Goal: Information Seeking & Learning: Learn about a topic

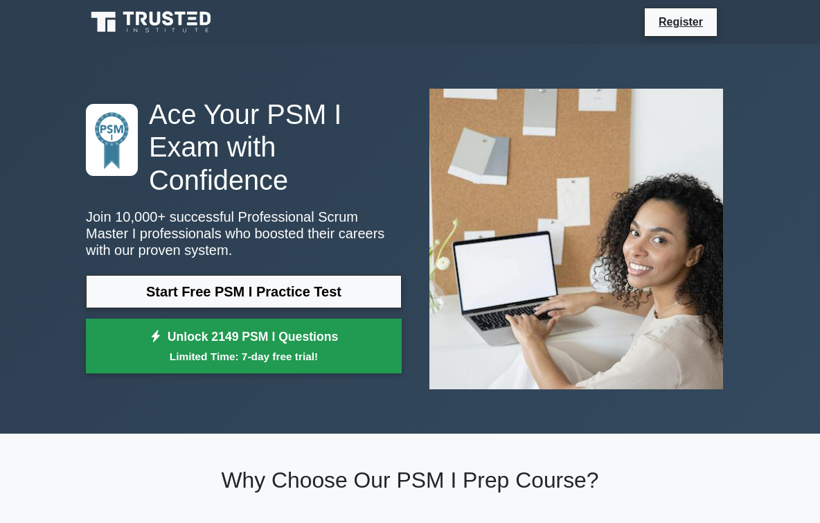
click at [245, 342] on link "Unlock 2149 PSM I Questions Limited Time: 7-day free trial!" at bounding box center [244, 346] width 316 height 55
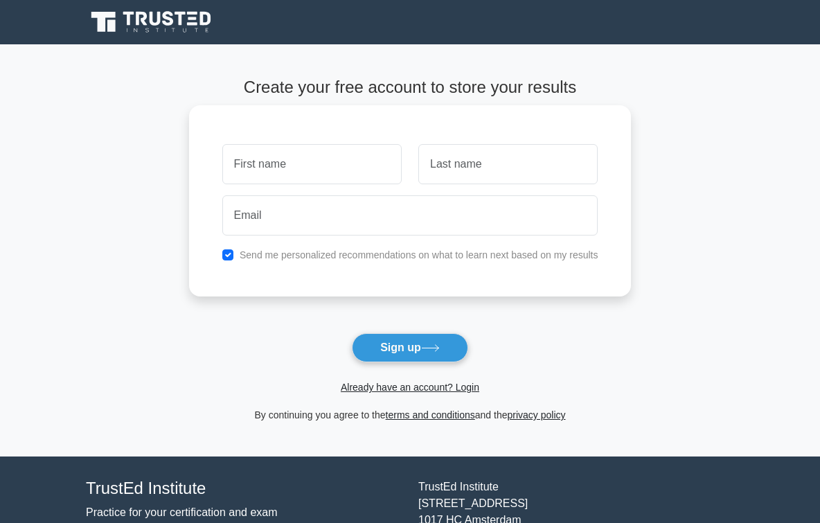
click at [352, 169] on input "text" at bounding box center [311, 164] width 179 height 40
type input "Lawa"
type input "/"
type input "Zza"
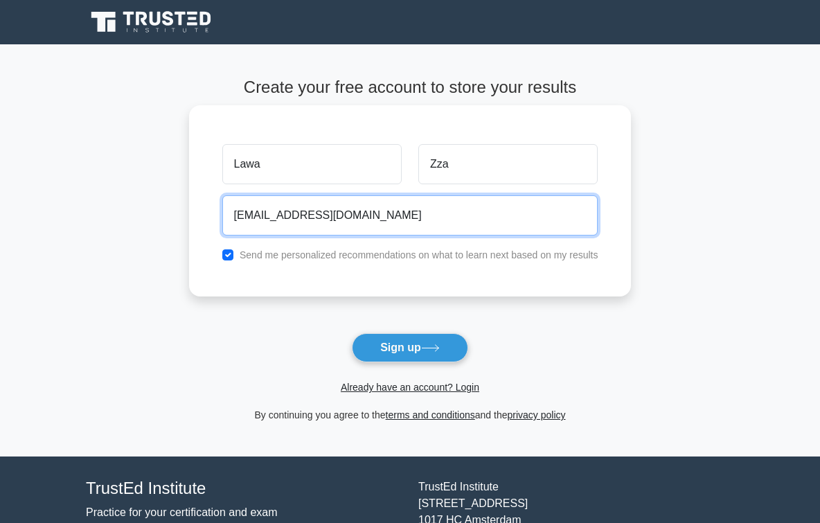
type input "lawalawalawa33@gmail.com"
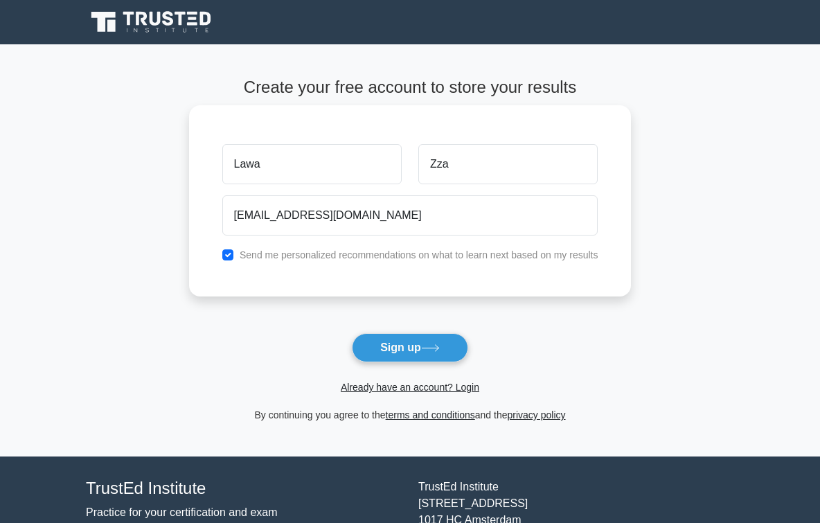
click at [353, 262] on div "Send me personalized recommendations on what to learn next based on my results" at bounding box center [410, 255] width 393 height 17
click at [227, 255] on input "checkbox" at bounding box center [227, 254] width 11 height 11
checkbox input "false"
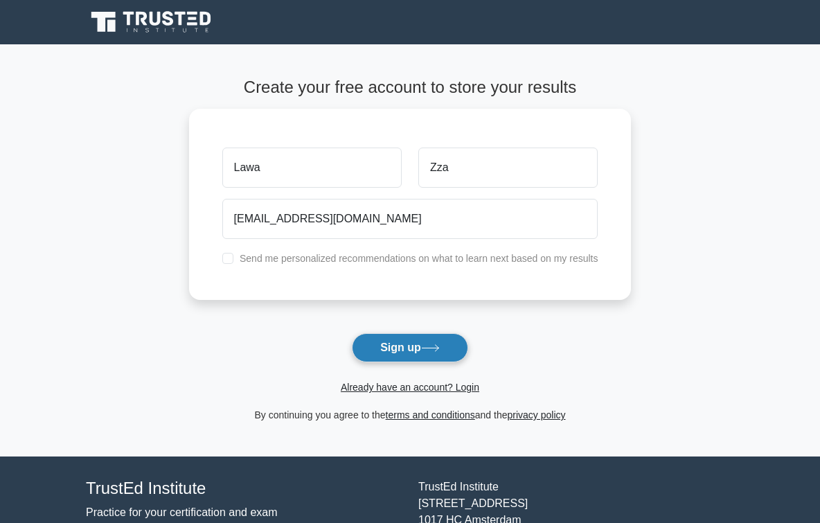
click at [412, 351] on button "Sign up" at bounding box center [410, 347] width 116 height 29
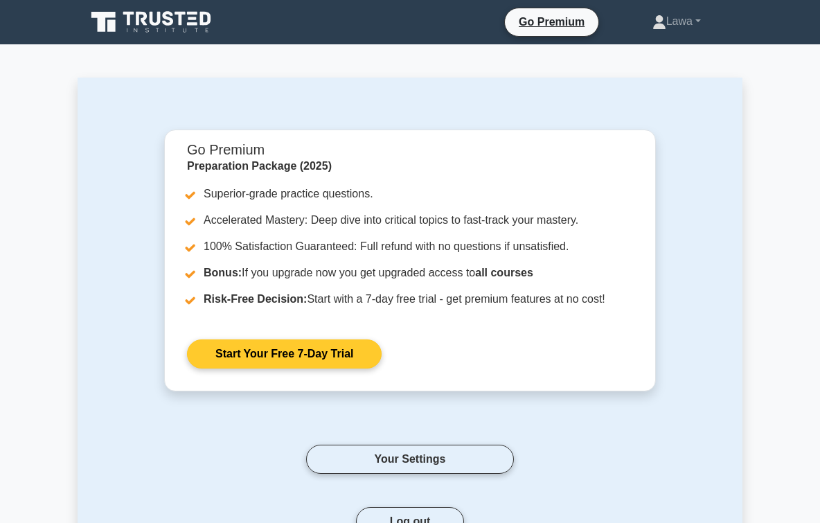
click at [269, 351] on link "Start Your Free 7-Day Trial" at bounding box center [284, 354] width 195 height 29
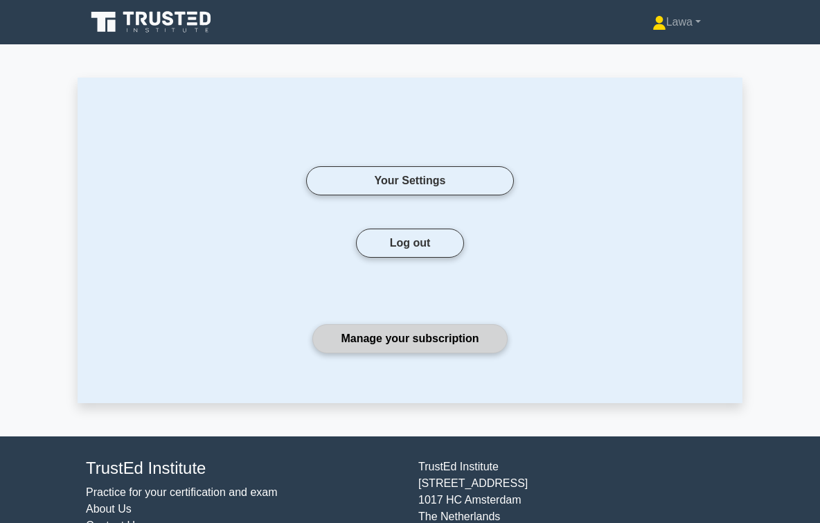
click at [412, 336] on link "Manage your subscription" at bounding box center [409, 338] width 195 height 29
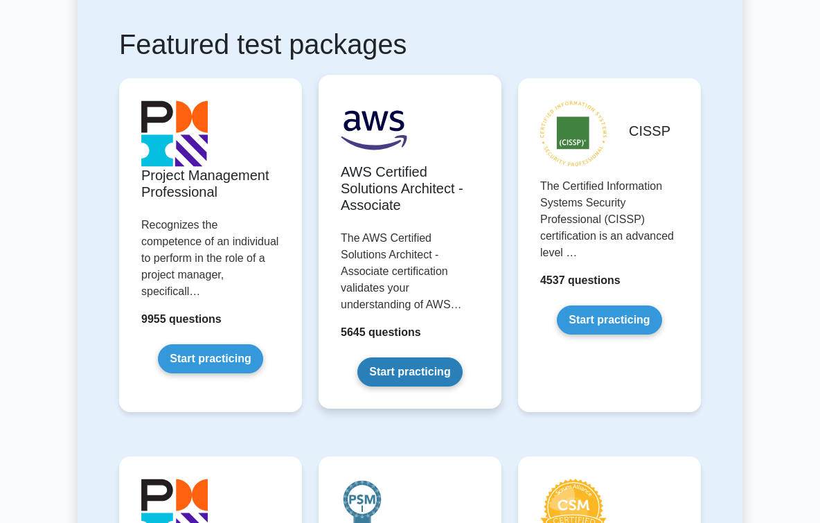
scroll to position [627, 0]
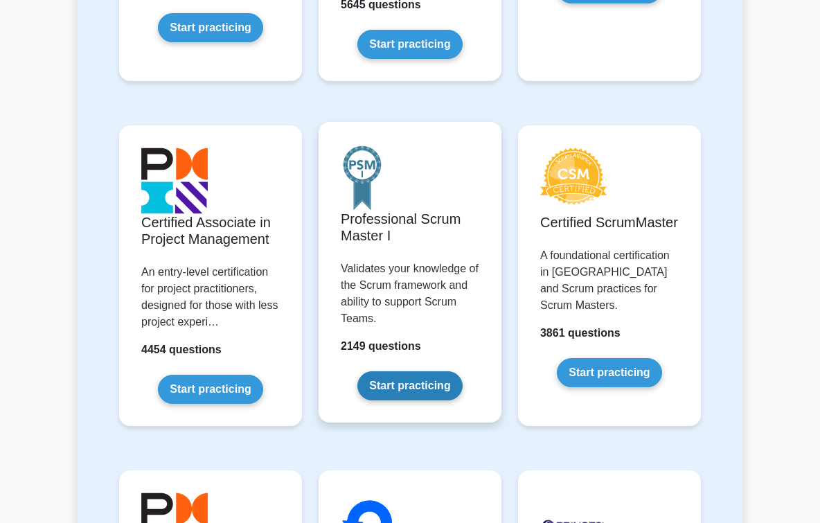
click at [413, 371] on link "Start practicing" at bounding box center [410, 385] width 105 height 29
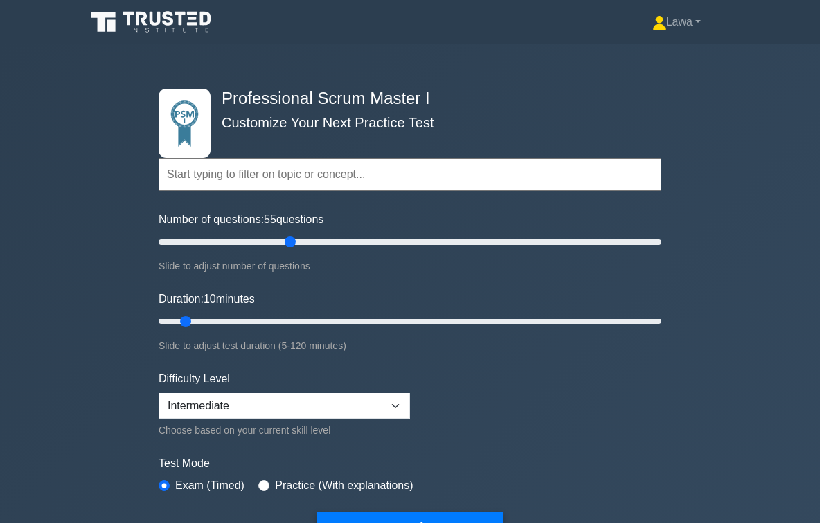
type input "55"
click at [289, 243] on input "Number of questions: 55 questions" at bounding box center [410, 242] width 503 height 17
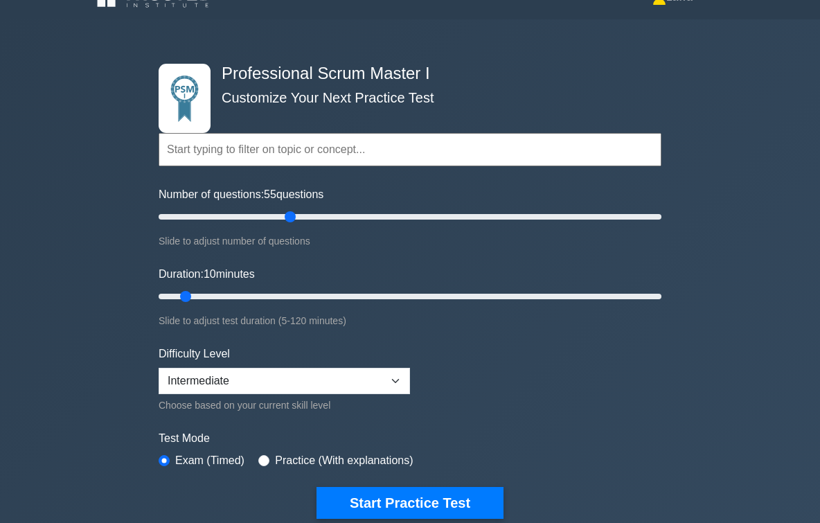
scroll to position [162, 0]
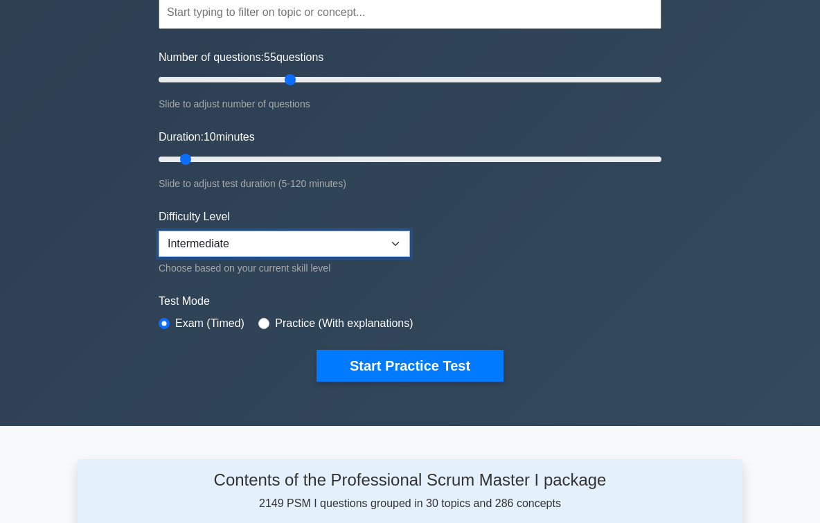
select select "expert"
click at [273, 323] on div "Practice (With explanations)" at bounding box center [335, 323] width 155 height 17
click at [265, 323] on input "radio" at bounding box center [263, 323] width 11 height 11
radio input "true"
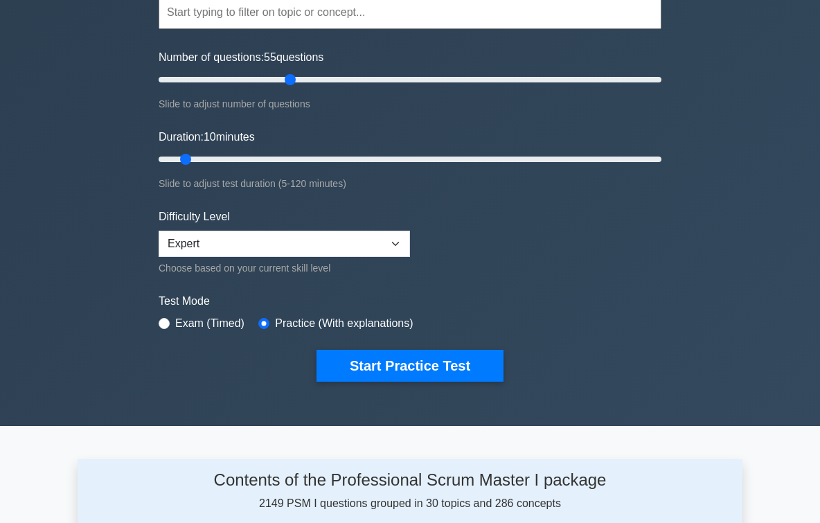
scroll to position [133, 0]
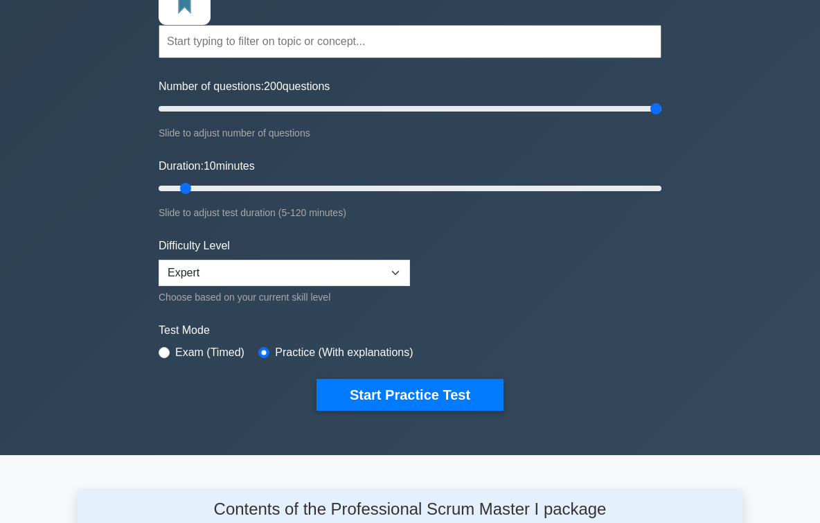
drag, startPoint x: 290, startPoint y: 113, endPoint x: 715, endPoint y: 116, distance: 424.8
type input "200"
click at [715, 116] on div "Professional Scrum Master I Customize Your Next Practice Test Topics Scrum Fram…" at bounding box center [410, 182] width 820 height 543
drag, startPoint x: 182, startPoint y: 187, endPoint x: 391, endPoint y: 184, distance: 209.3
click at [391, 184] on input "Duration: 60 minutes" at bounding box center [410, 188] width 503 height 17
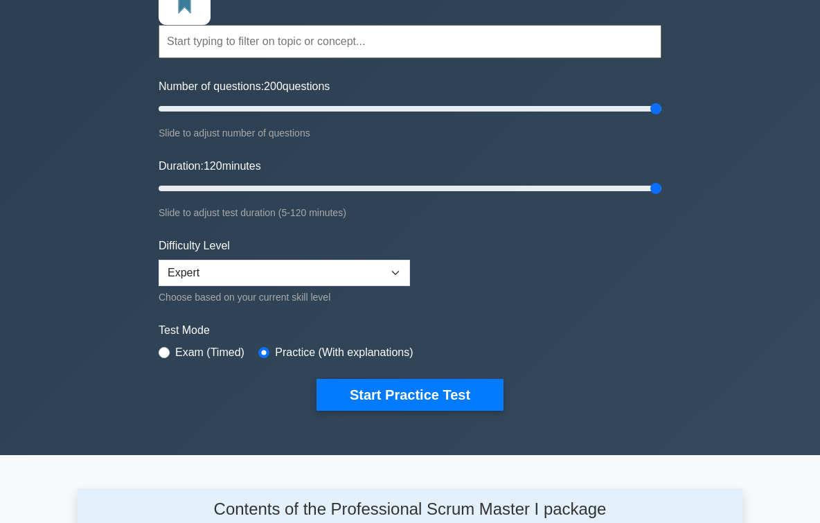
drag, startPoint x: 394, startPoint y: 187, endPoint x: 696, endPoint y: 183, distance: 302.1
type input "120"
click at [696, 183] on div "Professional Scrum Master I Customize Your Next Practice Test Topics Scrum Fram…" at bounding box center [410, 182] width 820 height 543
click at [395, 117] on div "Number of questions: 200 questions Slide to adjust number of questions" at bounding box center [410, 109] width 503 height 63
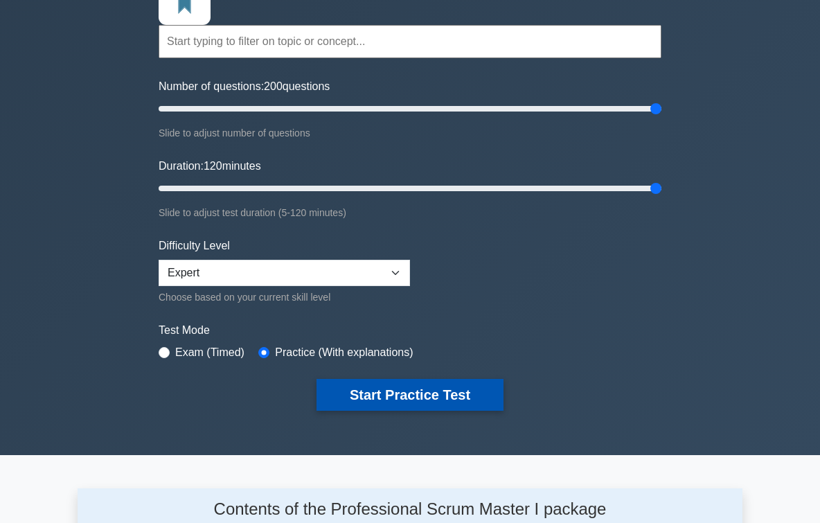
click at [353, 404] on button "Start Practice Test" at bounding box center [410, 395] width 187 height 32
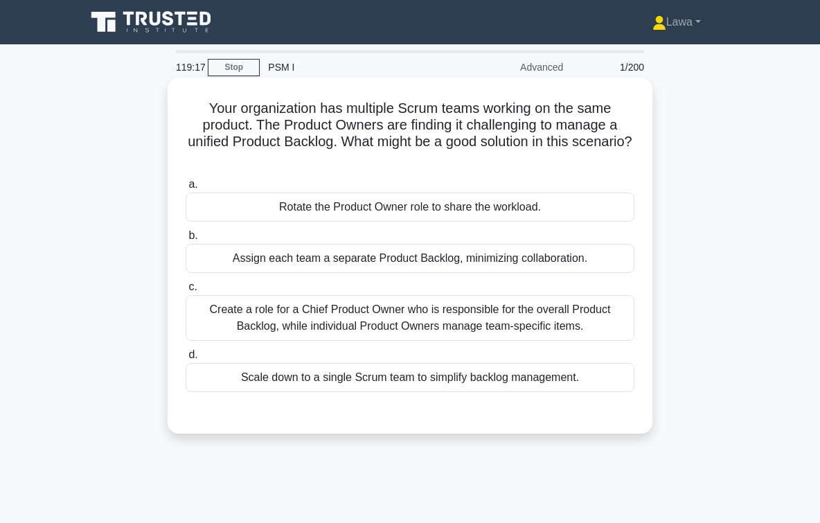
click at [432, 264] on div "Assign each team a separate Product Backlog, minimizing collaboration." at bounding box center [410, 258] width 449 height 29
click at [186, 240] on input "b. Assign each team a separate Product Backlog, minimizing collaboration." at bounding box center [186, 235] width 0 height 9
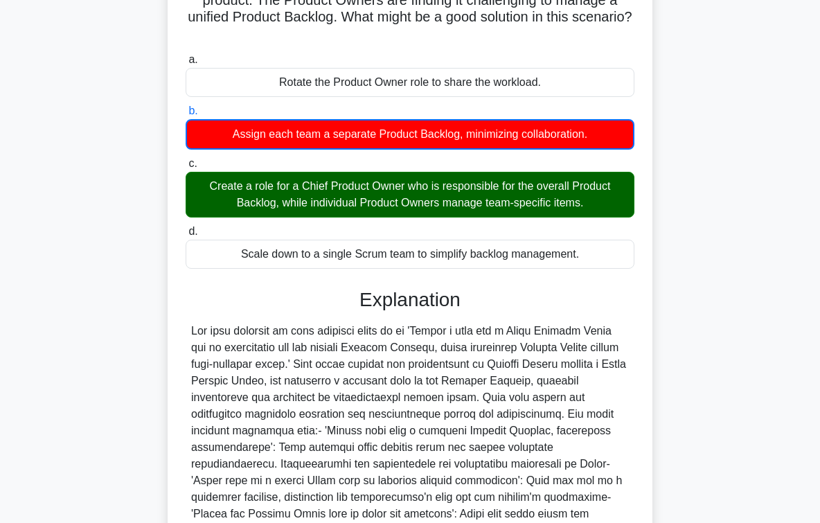
scroll to position [233, 0]
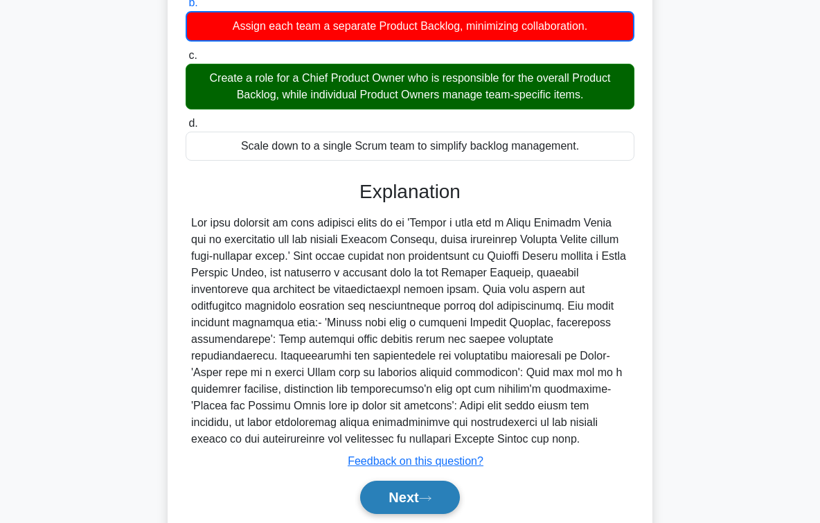
click at [403, 492] on button "Next" at bounding box center [409, 497] width 99 height 33
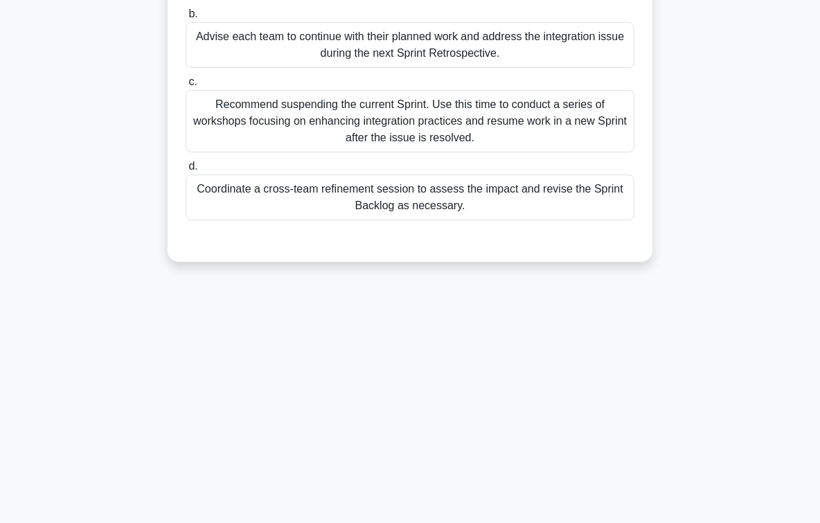
scroll to position [0, 0]
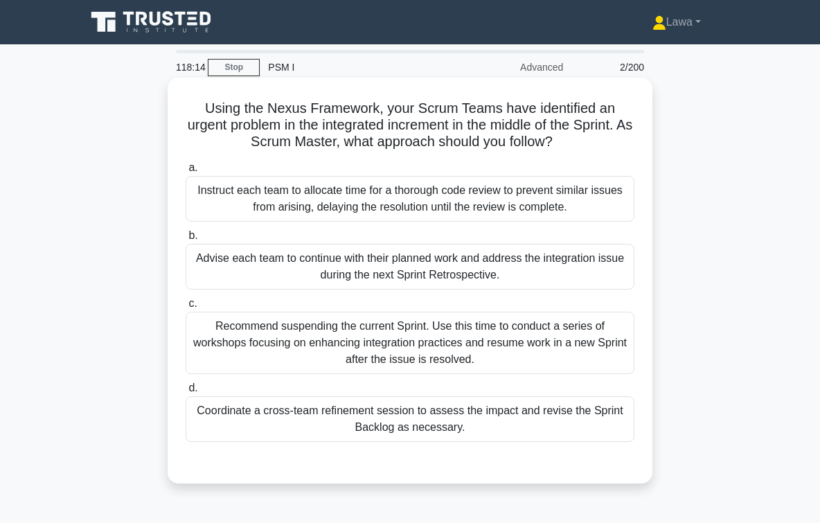
click at [500, 422] on div "Coordinate a cross-team refinement session to assess the impact and revise the …" at bounding box center [410, 419] width 449 height 46
click at [186, 393] on input "d. Coordinate a cross-team refinement session to assess the impact and revise t…" at bounding box center [186, 388] width 0 height 9
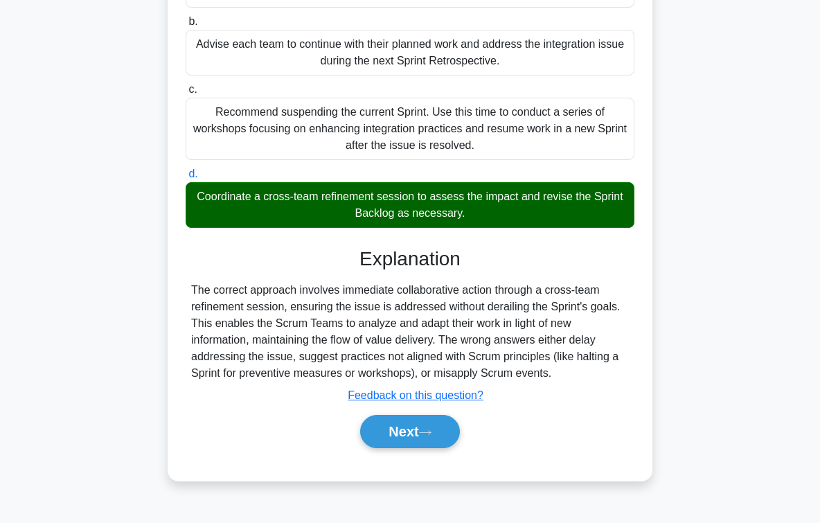
scroll to position [225, 0]
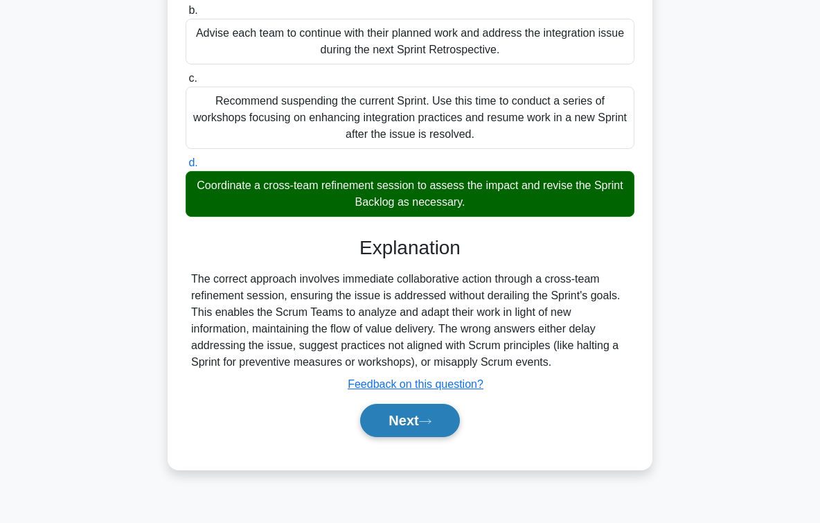
click at [411, 425] on button "Next" at bounding box center [409, 420] width 99 height 33
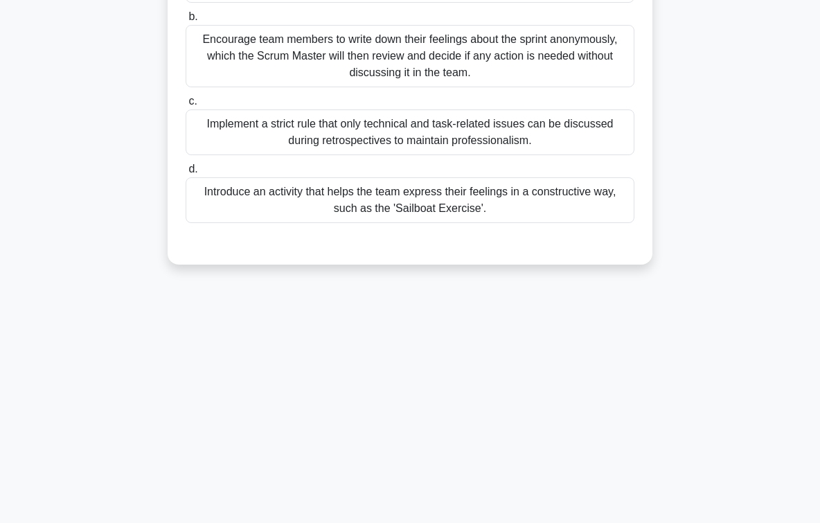
scroll to position [0, 0]
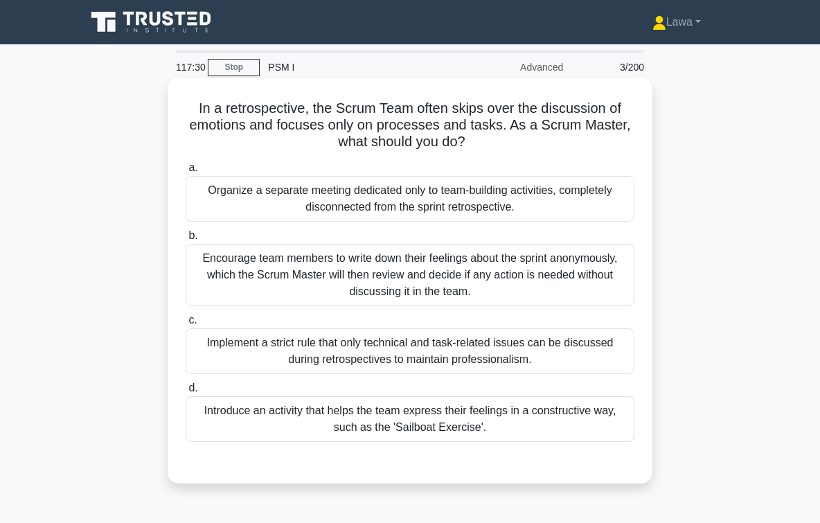
click at [354, 428] on div "Introduce an activity that helps the team express their feelings in a construct…" at bounding box center [410, 419] width 449 height 46
click at [186, 393] on input "d. Introduce an activity that helps the team express their feelings in a constr…" at bounding box center [186, 388] width 0 height 9
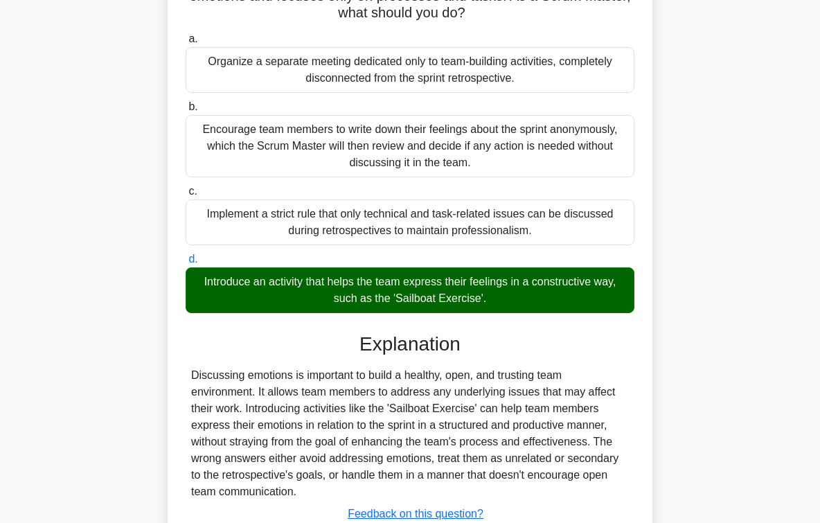
scroll to position [231, 0]
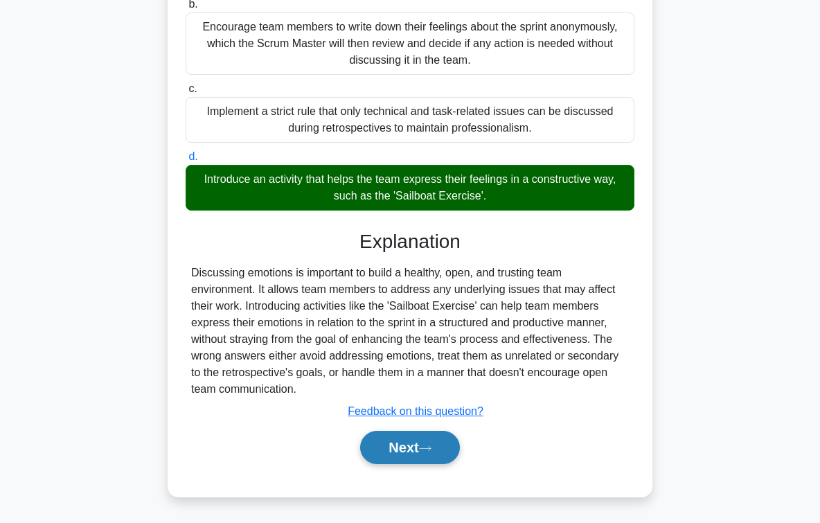
click at [416, 444] on button "Next" at bounding box center [409, 447] width 99 height 33
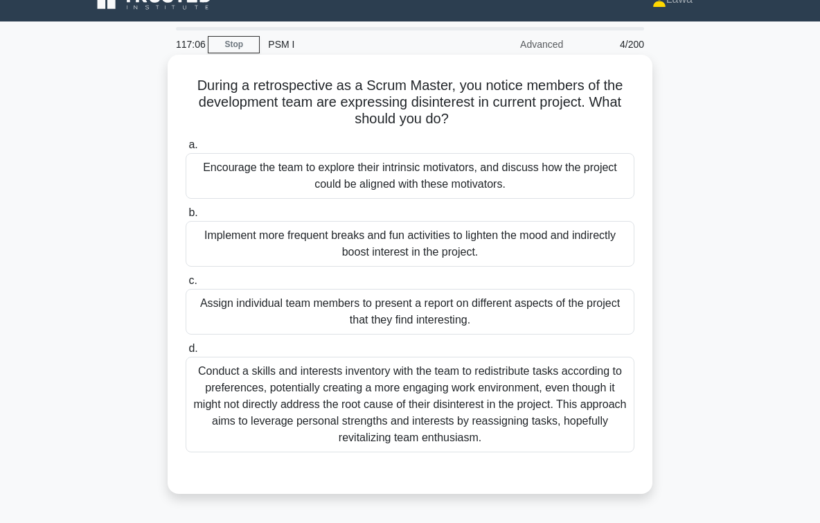
scroll to position [0, 0]
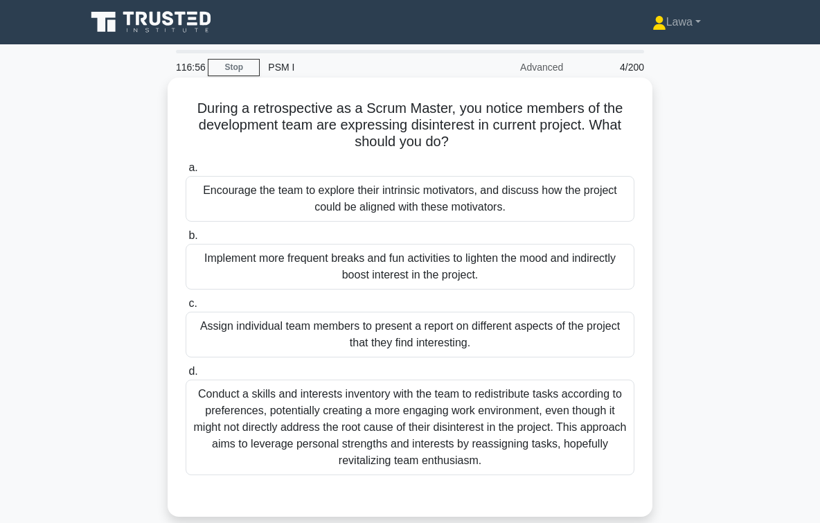
click at [358, 186] on div "Encourage the team to explore their intrinsic motivators, and discuss how the p…" at bounding box center [410, 199] width 449 height 46
click at [186, 173] on input "a. Encourage the team to explore their intrinsic motivators, and discuss how th…" at bounding box center [186, 168] width 0 height 9
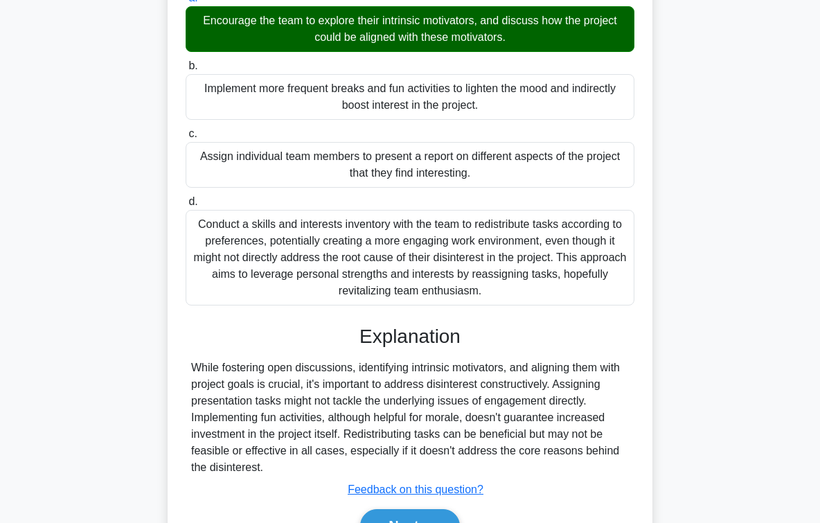
scroll to position [204, 0]
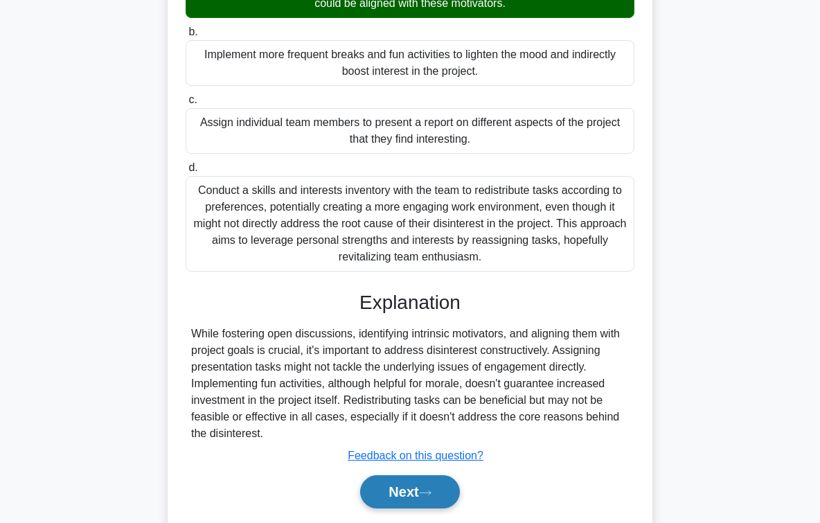
click at [393, 490] on button "Next" at bounding box center [409, 491] width 99 height 33
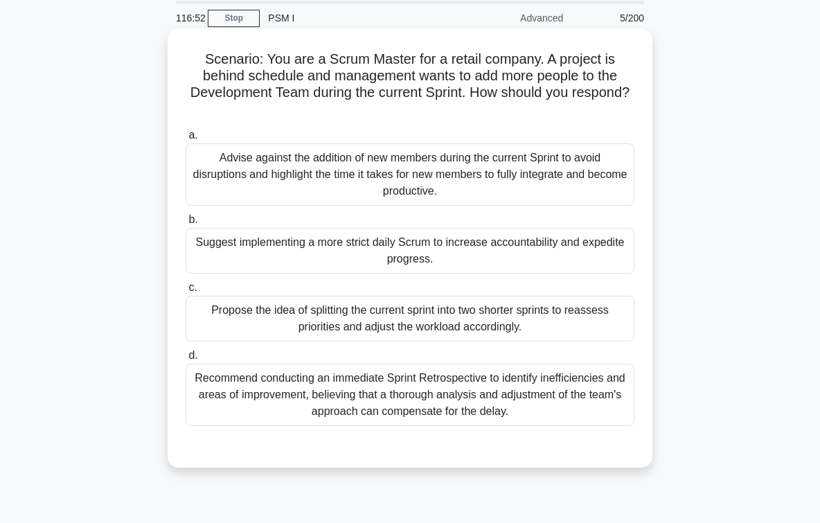
scroll to position [0, 0]
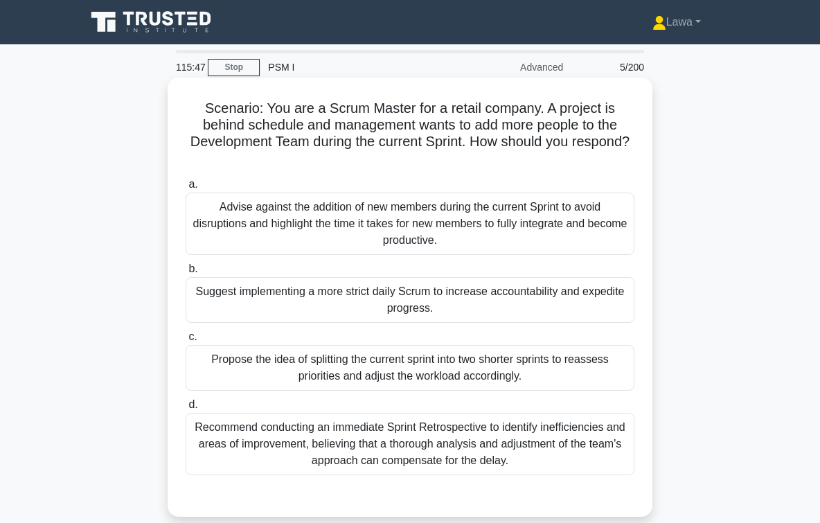
click at [353, 197] on div "Advise against the addition of new members during the current Sprint to avoid d…" at bounding box center [410, 224] width 449 height 62
click at [186, 189] on input "a. Advise against the addition of new members during the current Sprint to avoi…" at bounding box center [186, 184] width 0 height 9
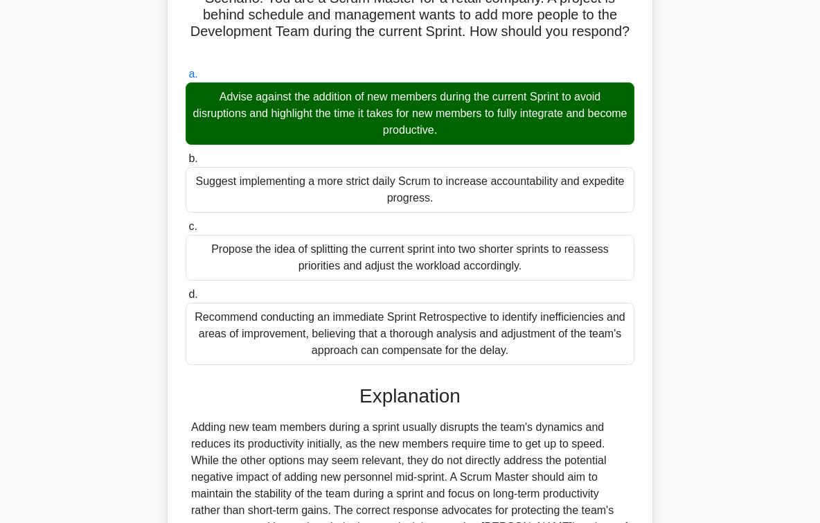
scroll to position [265, 0]
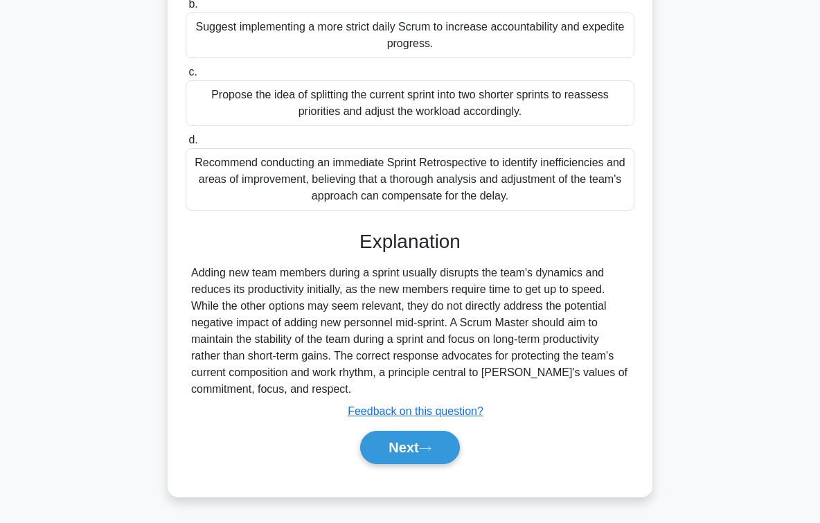
click at [394, 466] on div "Next" at bounding box center [410, 447] width 449 height 44
click at [400, 449] on button "Next" at bounding box center [409, 447] width 99 height 33
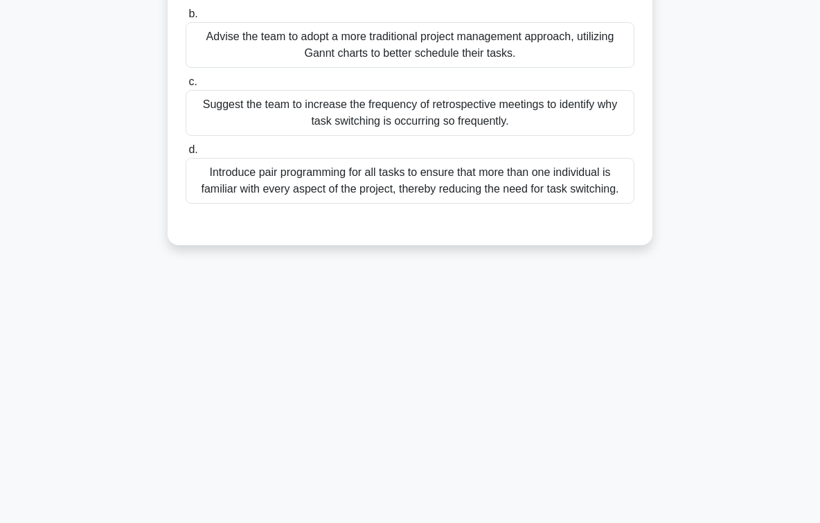
scroll to position [0, 0]
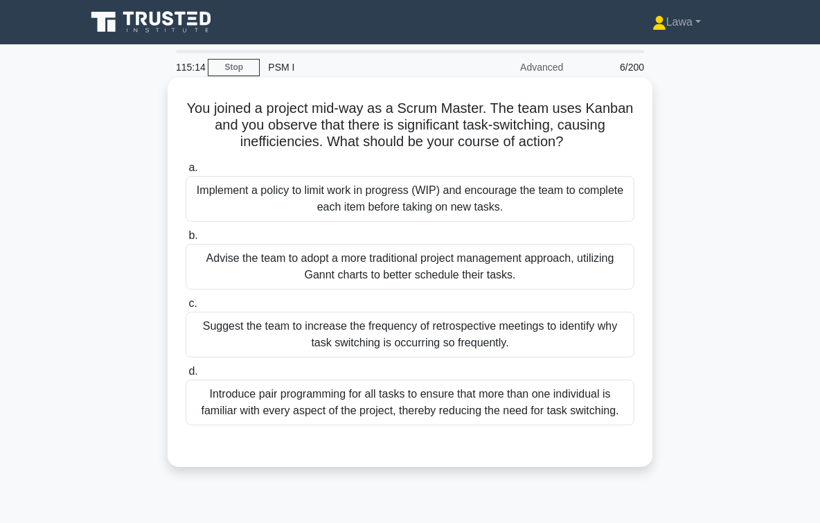
click at [360, 204] on div "Implement a policy to limit work in progress (WIP) and encourage the team to co…" at bounding box center [410, 199] width 449 height 46
click at [186, 173] on input "a. Implement a policy to limit work in progress (WIP) and encourage the team to…" at bounding box center [186, 168] width 0 height 9
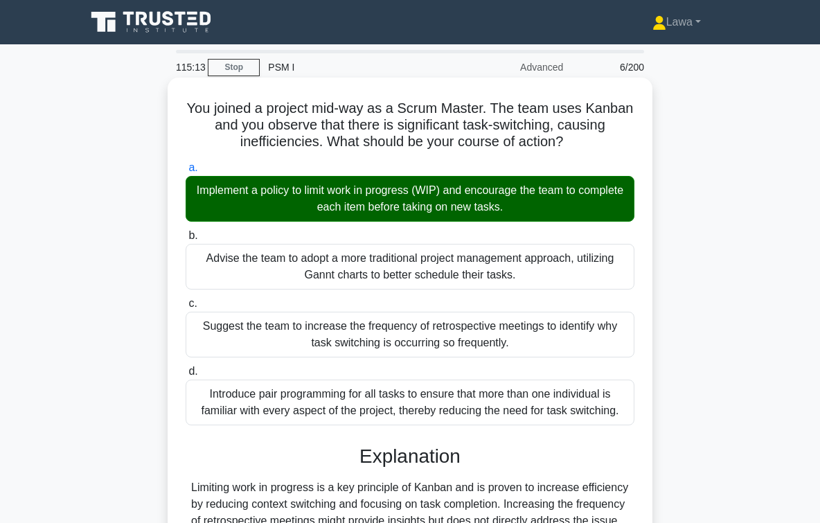
scroll to position [225, 0]
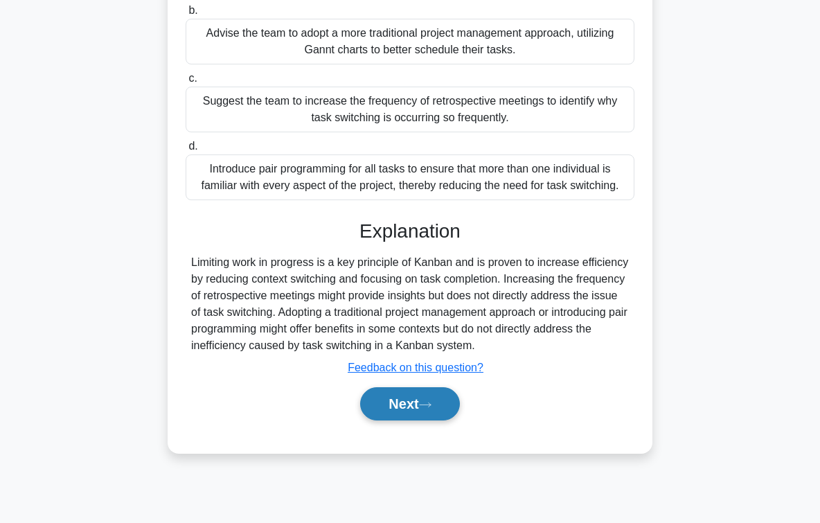
click at [399, 394] on button "Next" at bounding box center [409, 403] width 99 height 33
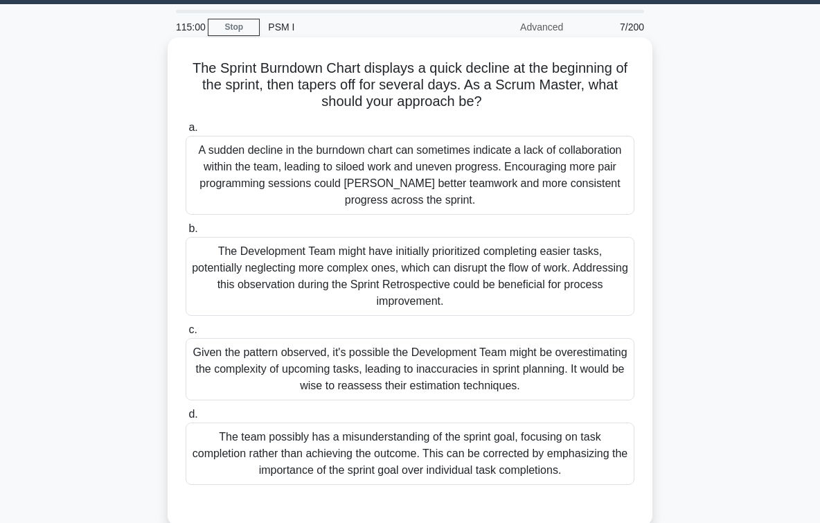
scroll to position [69, 0]
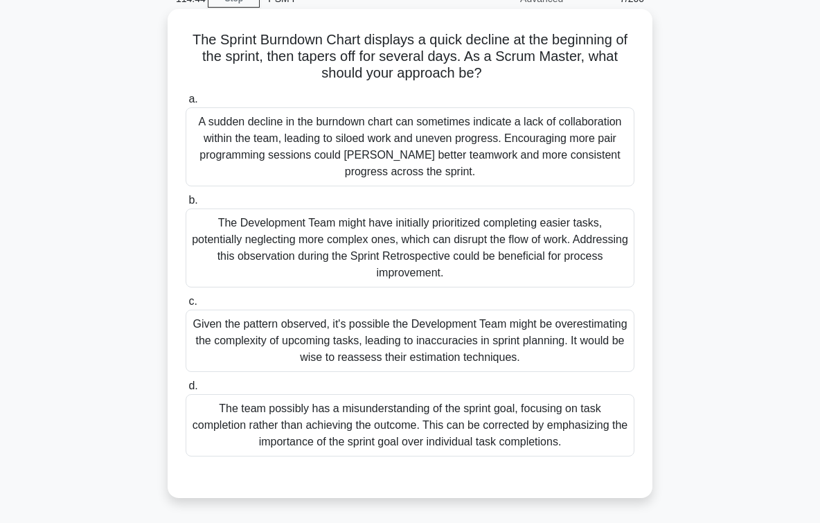
click at [338, 262] on div "The Development Team might have initially prioritized completing easier tasks, …" at bounding box center [410, 248] width 449 height 79
click at [186, 205] on input "b. The Development Team might have initially prioritized completing easier task…" at bounding box center [186, 200] width 0 height 9
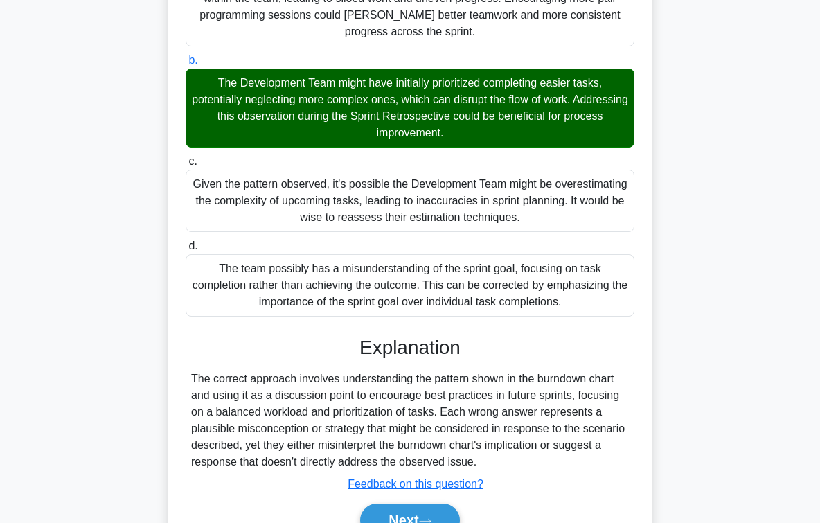
scroll to position [243, 0]
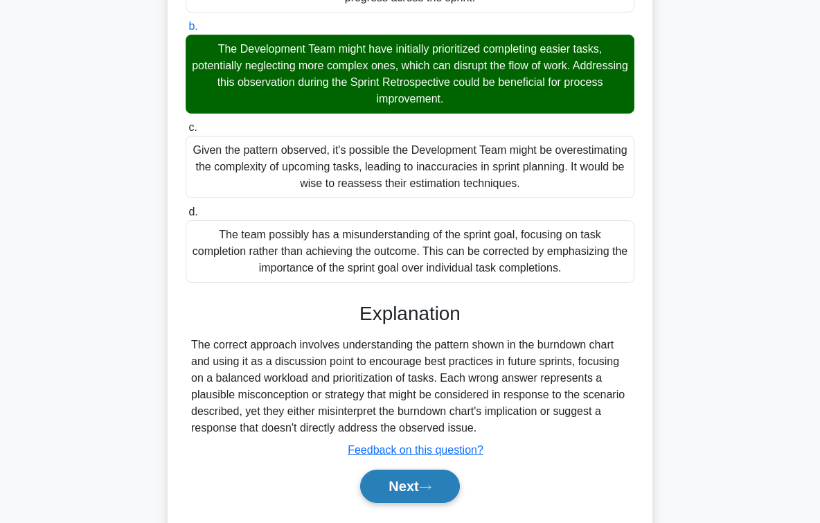
click at [400, 477] on button "Next" at bounding box center [409, 486] width 99 height 33
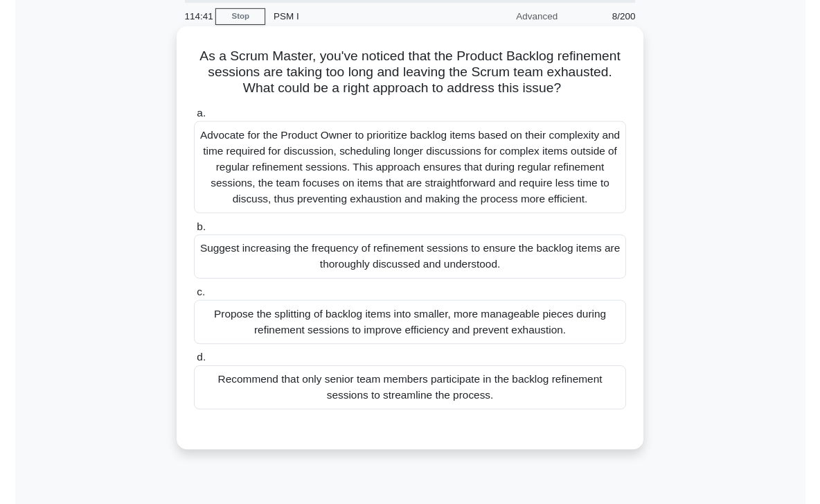
scroll to position [0, 0]
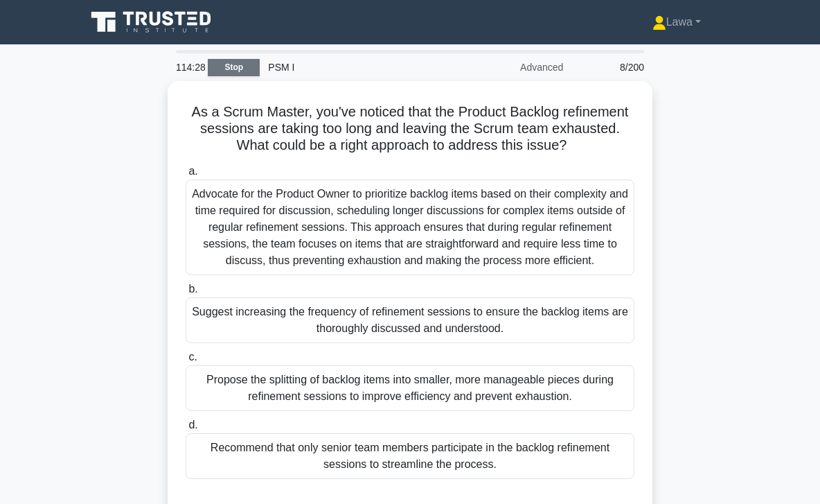
click at [253, 71] on link "Stop" at bounding box center [234, 67] width 52 height 17
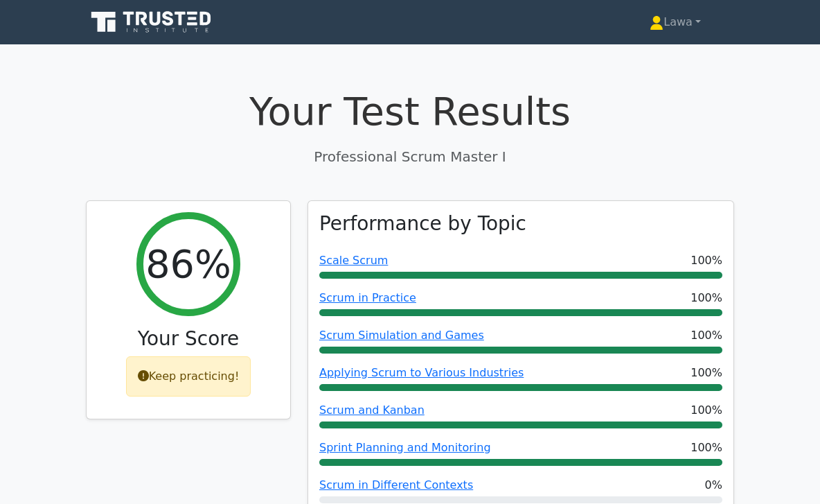
click at [168, 17] on icon at bounding box center [152, 22] width 133 height 26
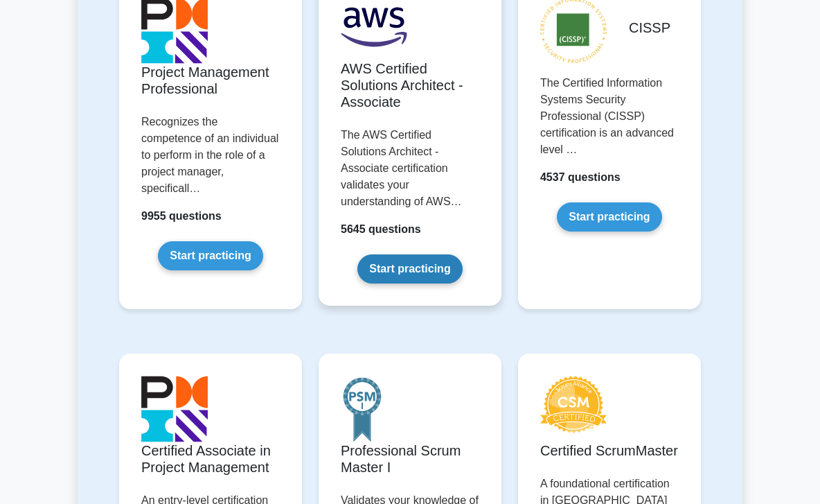
scroll to position [517, 0]
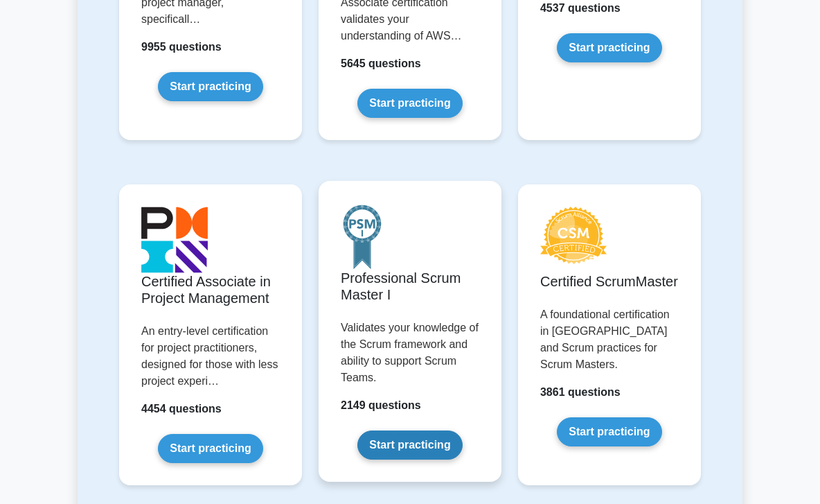
click at [381, 430] on link "Start practicing" at bounding box center [410, 444] width 105 height 29
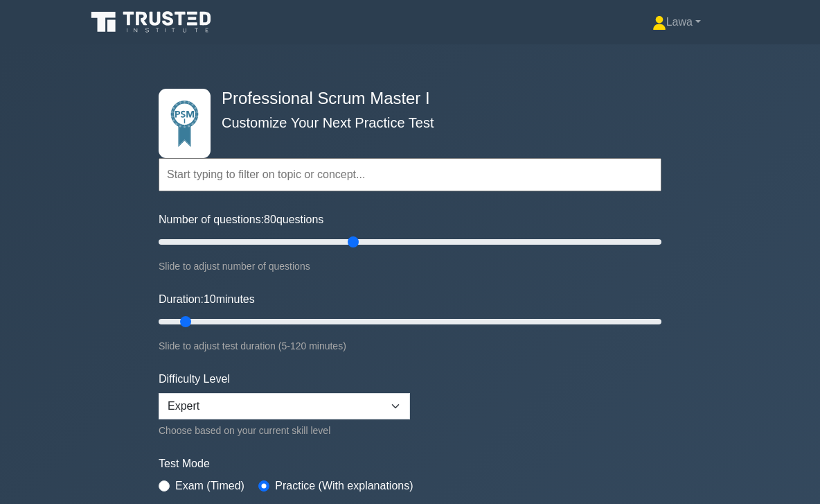
drag, startPoint x: 297, startPoint y: 242, endPoint x: 350, endPoint y: 238, distance: 52.8
type input "80"
click at [350, 238] on input "Number of questions: 80 questions" at bounding box center [410, 242] width 503 height 17
drag, startPoint x: 182, startPoint y: 319, endPoint x: 390, endPoint y: 323, distance: 207.9
type input "60"
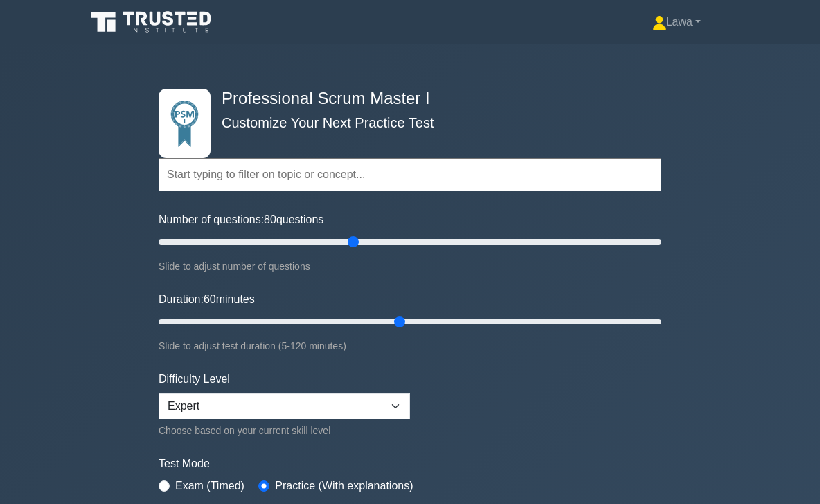
click at [390, 323] on input "Duration: 60 minutes" at bounding box center [410, 321] width 503 height 17
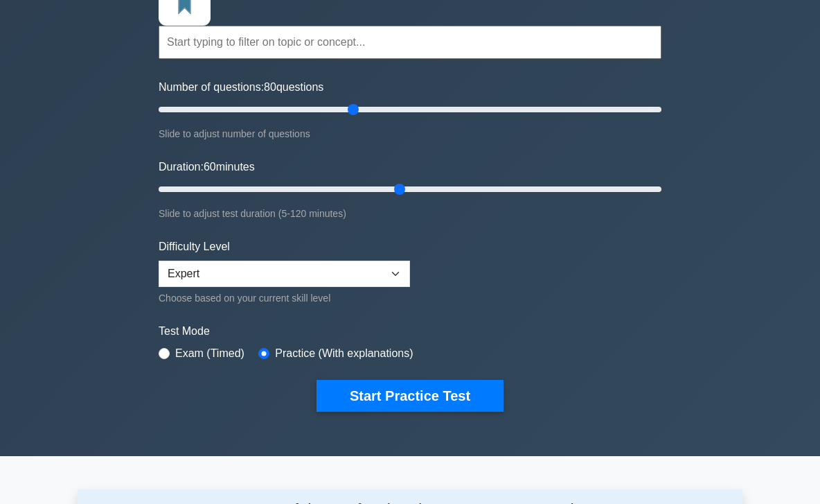
click at [234, 353] on label "Exam (Timed)" at bounding box center [209, 353] width 69 height 17
click at [167, 349] on input "radio" at bounding box center [164, 353] width 11 height 11
radio input "true"
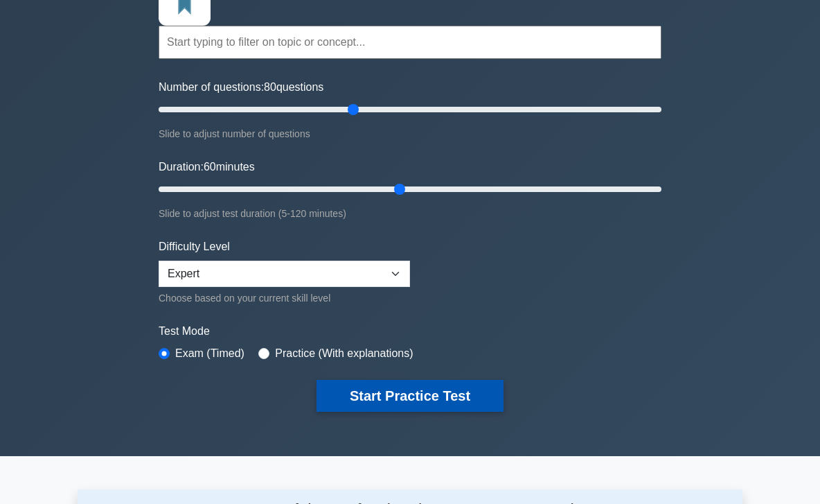
click at [354, 394] on button "Start Practice Test" at bounding box center [410, 396] width 187 height 32
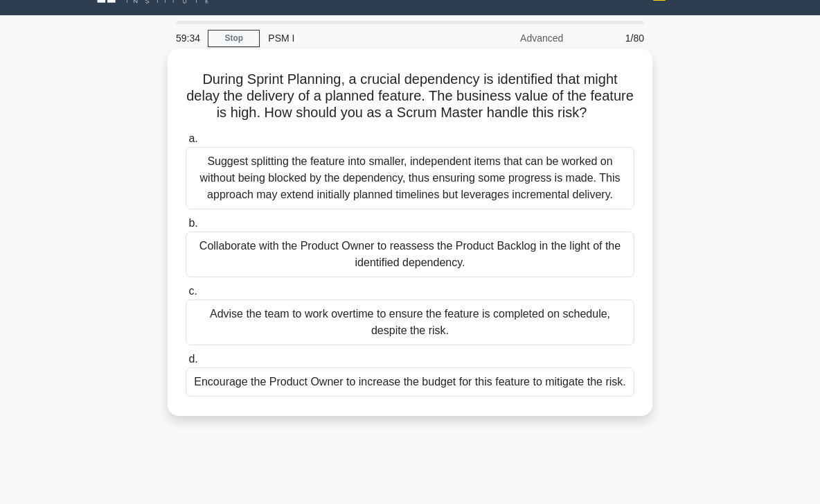
scroll to position [32, 0]
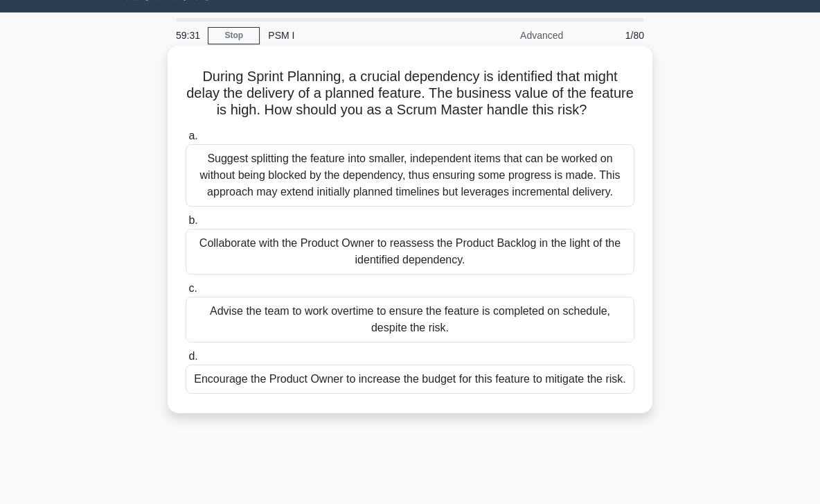
click at [338, 191] on div "Suggest splitting the feature into smaller, independent items that can be worke…" at bounding box center [410, 175] width 449 height 62
click at [186, 141] on input "a. Suggest splitting the feature into smaller, independent items that can be wo…" at bounding box center [186, 136] width 0 height 9
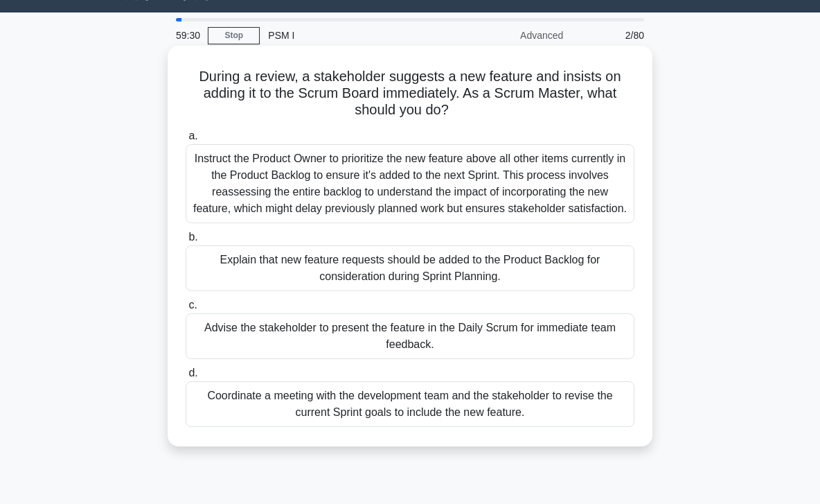
scroll to position [0, 0]
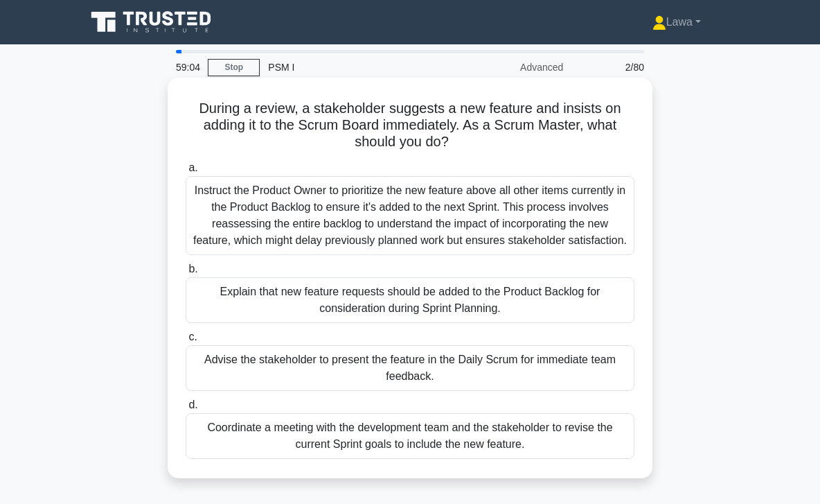
click at [331, 306] on div "Explain that new feature requests should be added to the Product Backlog for co…" at bounding box center [410, 300] width 449 height 46
click at [186, 274] on input "b. Explain that new feature requests should be added to the Product Backlog for…" at bounding box center [186, 269] width 0 height 9
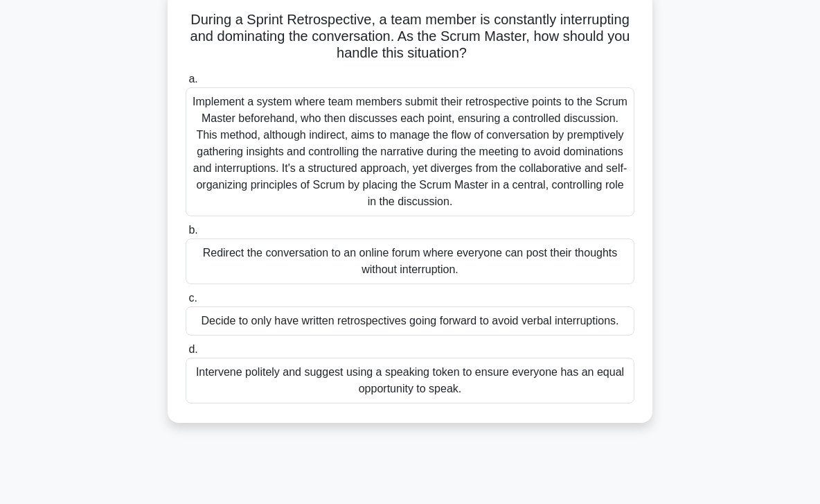
scroll to position [71, 0]
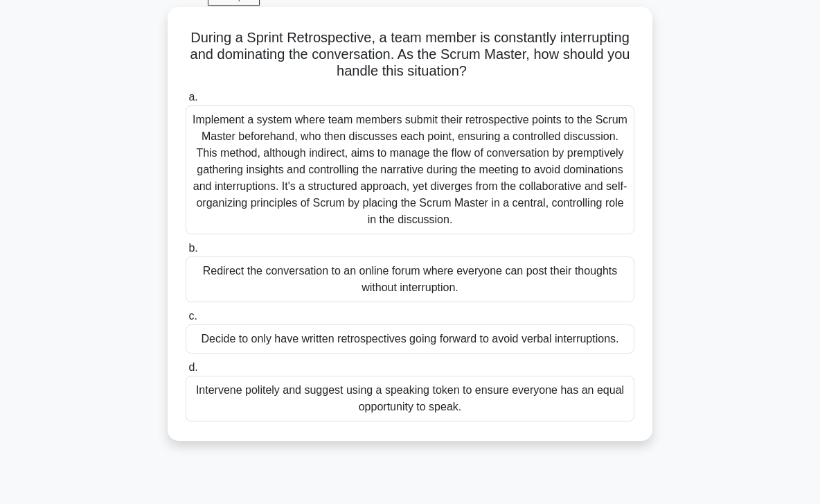
click at [387, 406] on div "Intervene politely and suggest using a speaking token to ensure everyone has an…" at bounding box center [410, 399] width 449 height 46
click at [186, 372] on input "d. Intervene politely and suggest using a speaking token to ensure everyone has…" at bounding box center [186, 367] width 0 height 9
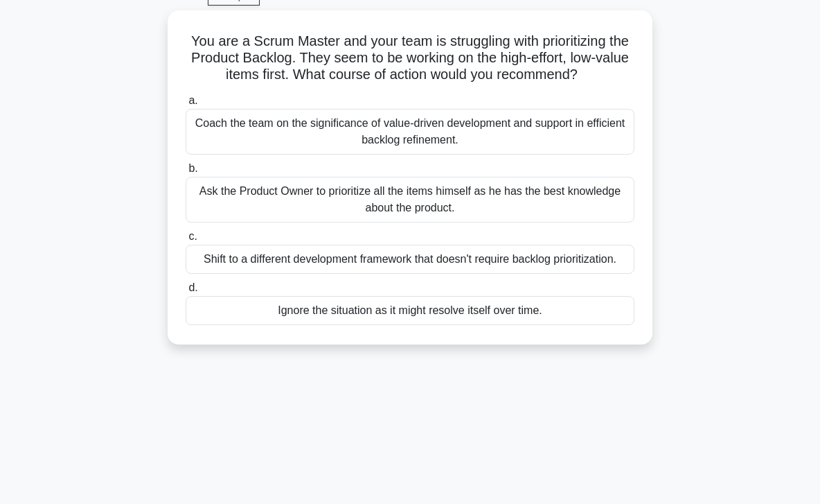
scroll to position [0, 0]
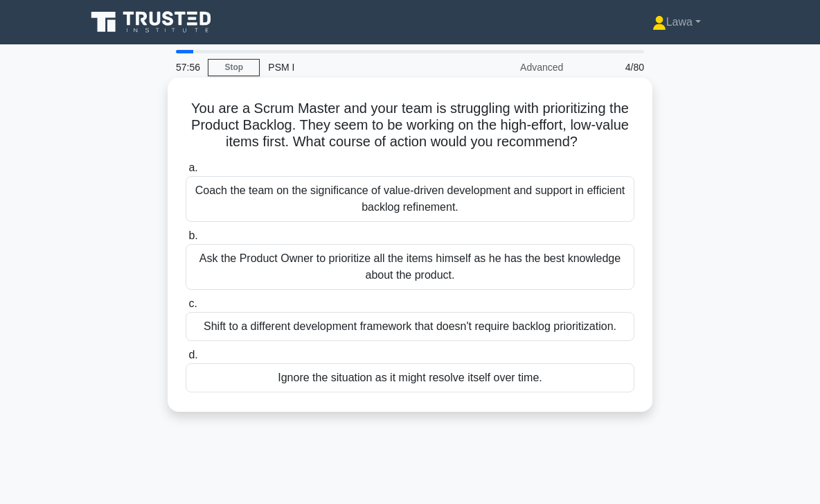
click at [290, 195] on div "Coach the team on the significance of value-driven development and support in e…" at bounding box center [410, 199] width 449 height 46
click at [186, 173] on input "a. Coach the team on the significance of value-driven development and support i…" at bounding box center [186, 168] width 0 height 9
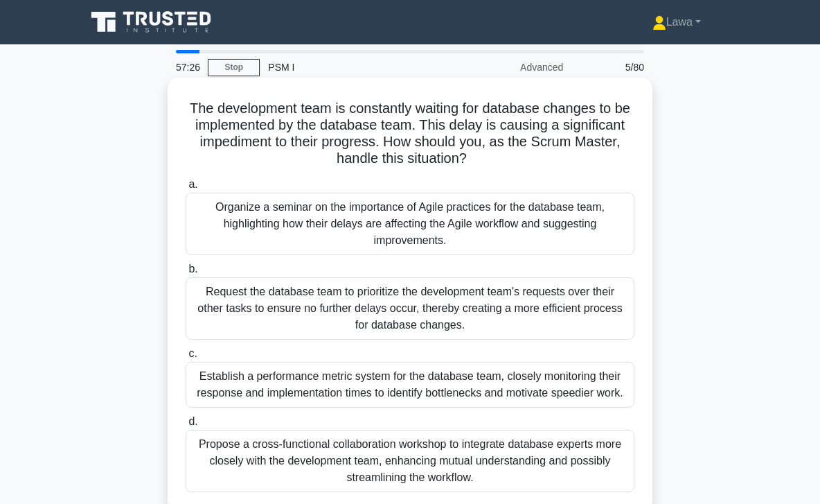
click at [439, 472] on div "Propose a cross-functional collaboration workshop to integrate database experts…" at bounding box center [410, 461] width 449 height 62
click at [186, 426] on input "d. Propose a cross-functional collaboration workshop to integrate database expe…" at bounding box center [186, 421] width 0 height 9
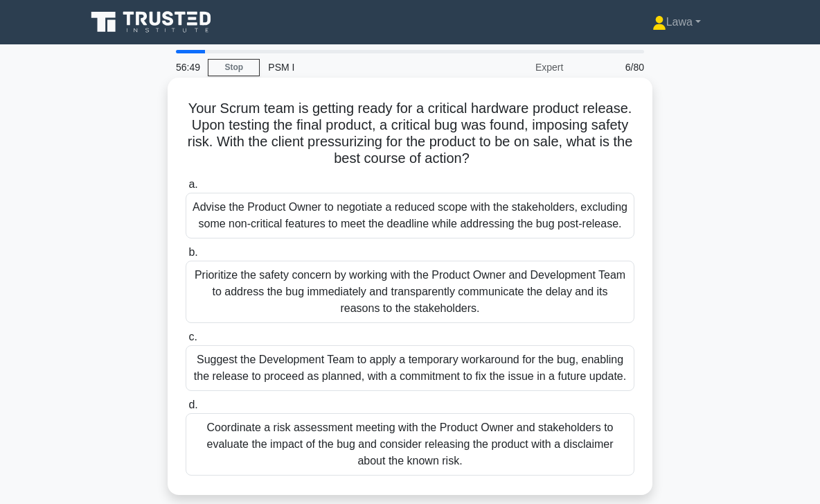
click at [333, 301] on div "Prioritize the safety concern by working with the Product Owner and Development…" at bounding box center [410, 292] width 449 height 62
click at [186, 257] on input "b. Prioritize the safety concern by working with the Product Owner and Developm…" at bounding box center [186, 252] width 0 height 9
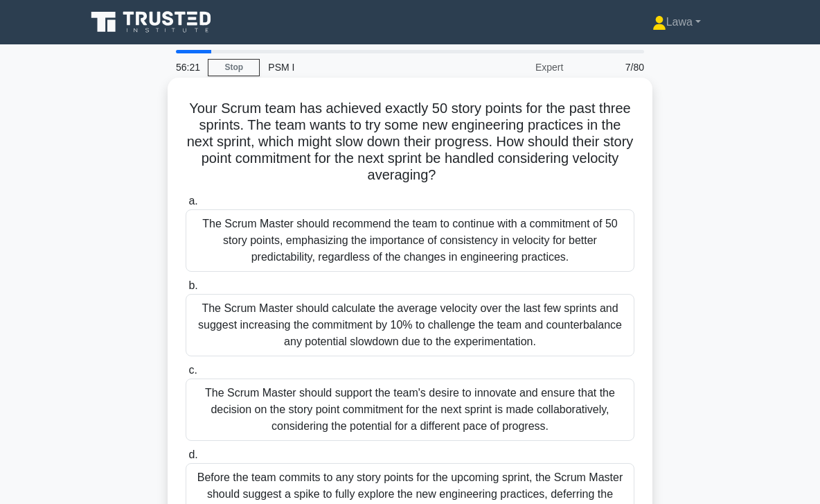
click at [290, 423] on div "The Scrum Master should support the team's desire to innovate and ensure that t…" at bounding box center [410, 409] width 449 height 62
click at [186, 375] on input "c. The Scrum Master should support the team's desire to innovate and ensure tha…" at bounding box center [186, 370] width 0 height 9
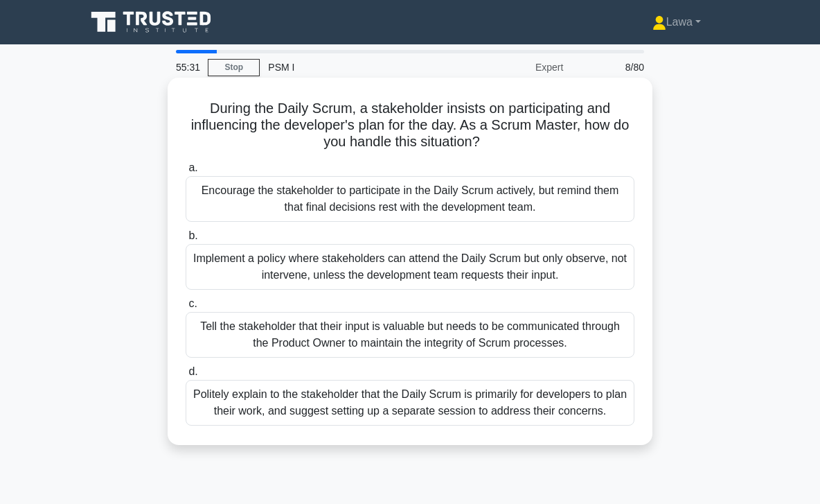
click at [421, 418] on div "Politely explain to the stakeholder that the Daily Scrum is primarily for devel…" at bounding box center [410, 403] width 449 height 46
click at [186, 376] on input "d. Politely explain to the stakeholder that the Daily Scrum is primarily for de…" at bounding box center [186, 371] width 0 height 9
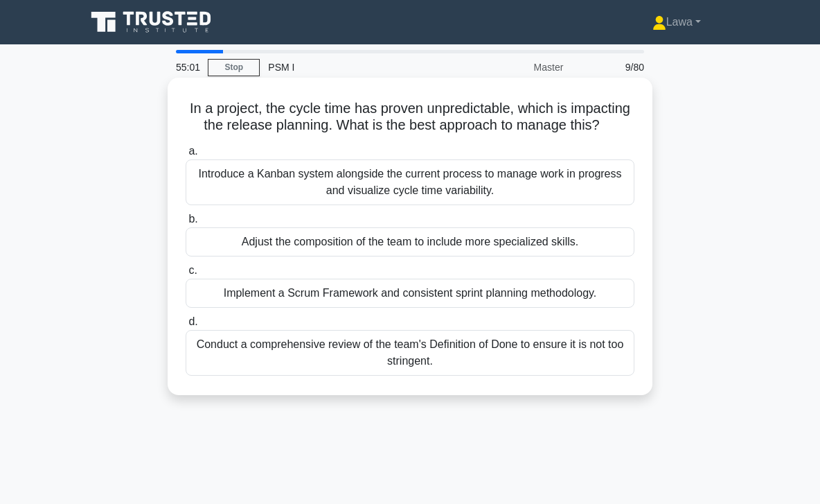
click at [333, 200] on div "Introduce a Kanban system alongside the current process to manage work in progr…" at bounding box center [410, 182] width 449 height 46
click at [186, 156] on input "a. Introduce a Kanban system alongside the current process to manage work in pr…" at bounding box center [186, 151] width 0 height 9
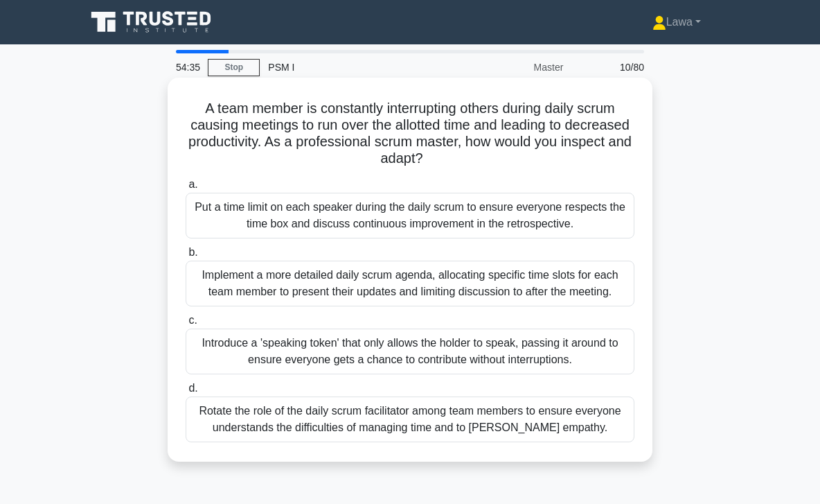
click at [243, 341] on div "Introduce a 'speaking token' that only allows the holder to speak, passing it a…" at bounding box center [410, 351] width 449 height 46
click at [186, 325] on input "c. Introduce a 'speaking token' that only allows the holder to speak, passing i…" at bounding box center [186, 320] width 0 height 9
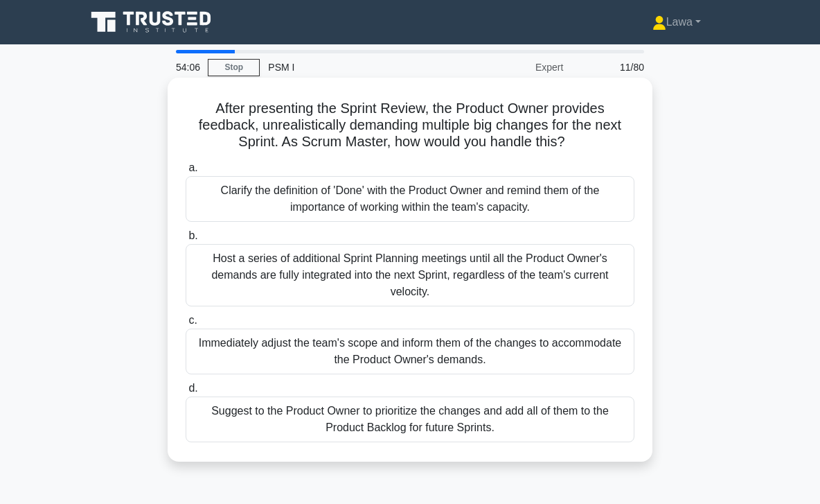
click at [243, 412] on div "Suggest to the Product Owner to prioritize the changes and add all of them to t…" at bounding box center [410, 419] width 449 height 46
click at [186, 393] on input "d. Suggest to the Product Owner to prioritize the changes and add all of them t…" at bounding box center [186, 388] width 0 height 9
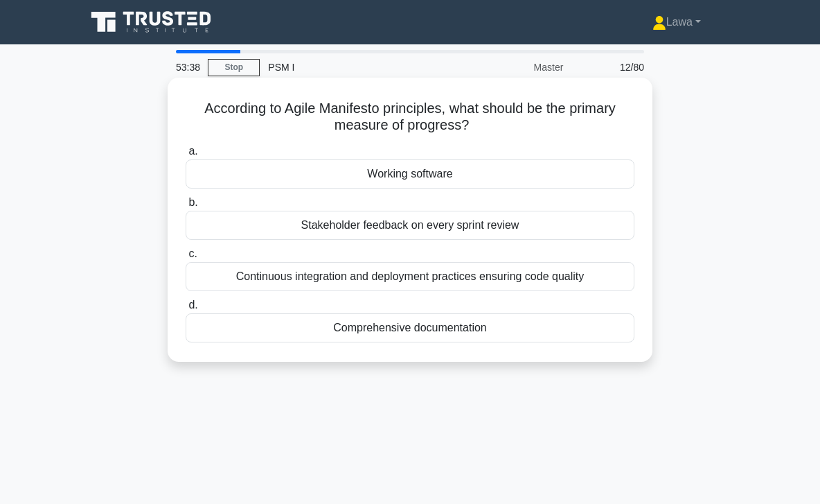
click at [358, 178] on div "Working software" at bounding box center [410, 173] width 449 height 29
click at [186, 156] on input "a. Working software" at bounding box center [186, 151] width 0 height 9
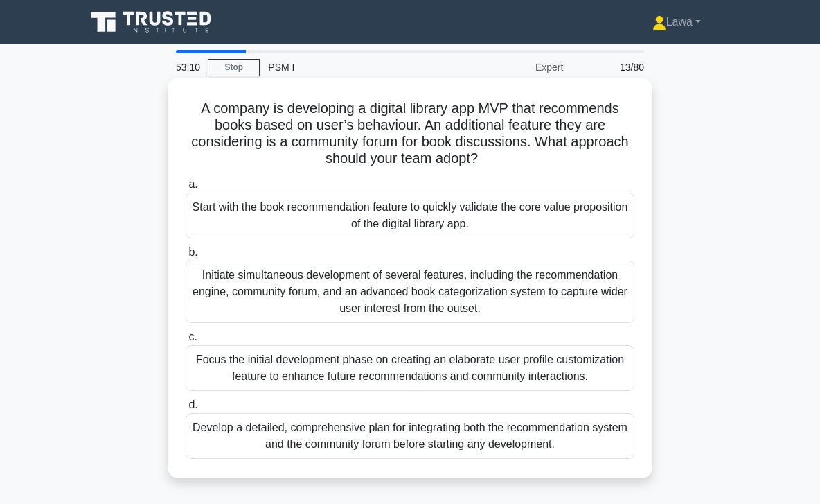
click at [360, 228] on div "Start with the book recommendation feature to quickly validate the core value p…" at bounding box center [410, 216] width 449 height 46
click at [186, 189] on input "a. Start with the book recommendation feature to quickly validate the core valu…" at bounding box center [186, 184] width 0 height 9
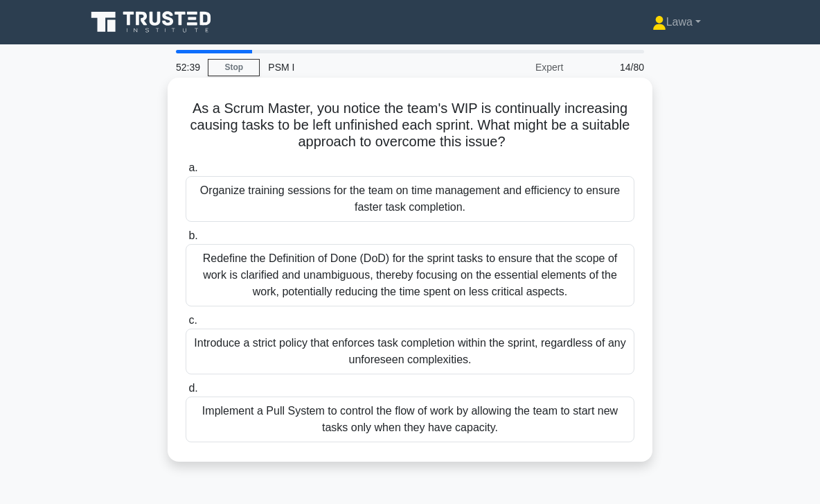
click at [331, 426] on div "Implement a Pull System to control the flow of work by allowing the team to sta…" at bounding box center [410, 419] width 449 height 46
click at [186, 393] on input "d. Implement a Pull System to control the flow of work by allowing the team to …" at bounding box center [186, 388] width 0 height 9
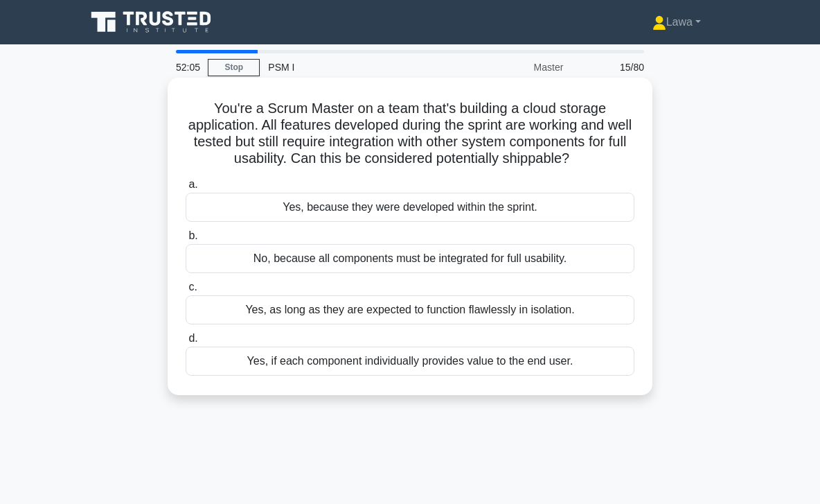
click at [327, 254] on div "No, because all components must be integrated for full usability." at bounding box center [410, 258] width 449 height 29
click at [186, 240] on input "b. No, because all components must be integrated for full usability." at bounding box center [186, 235] width 0 height 9
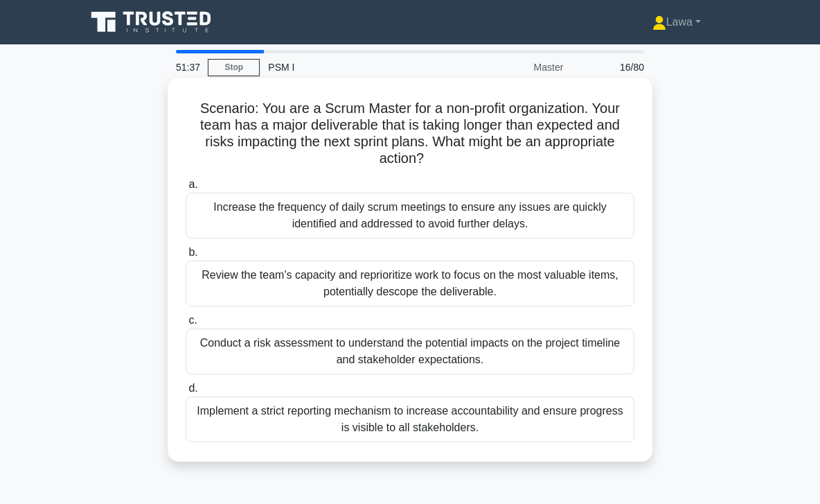
click at [342, 274] on div "Review the team's capacity and reprioritize work to focus on the most valuable …" at bounding box center [410, 284] width 449 height 46
click at [186, 257] on input "b. Review the team's capacity and reprioritize work to focus on the most valuab…" at bounding box center [186, 252] width 0 height 9
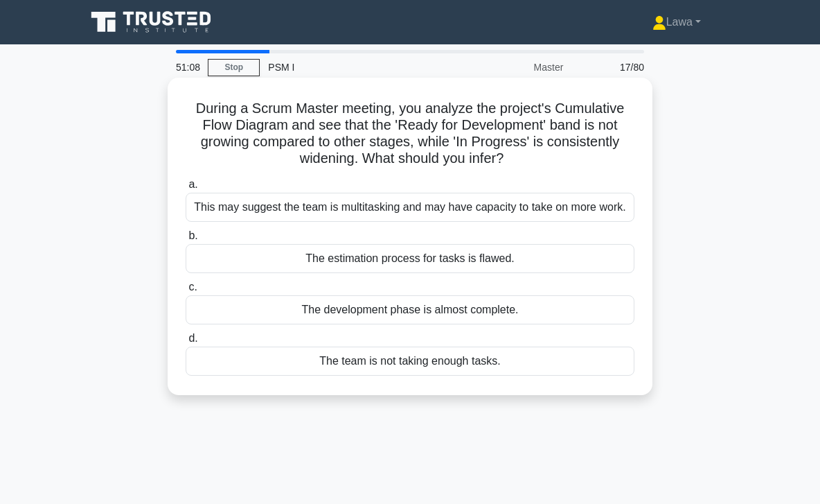
click at [362, 210] on div "This may suggest the team is multitasking and may have capacity to take on more…" at bounding box center [410, 207] width 449 height 29
click at [186, 189] on input "a. This may suggest the team is multitasking and may have capacity to take on m…" at bounding box center [186, 184] width 0 height 9
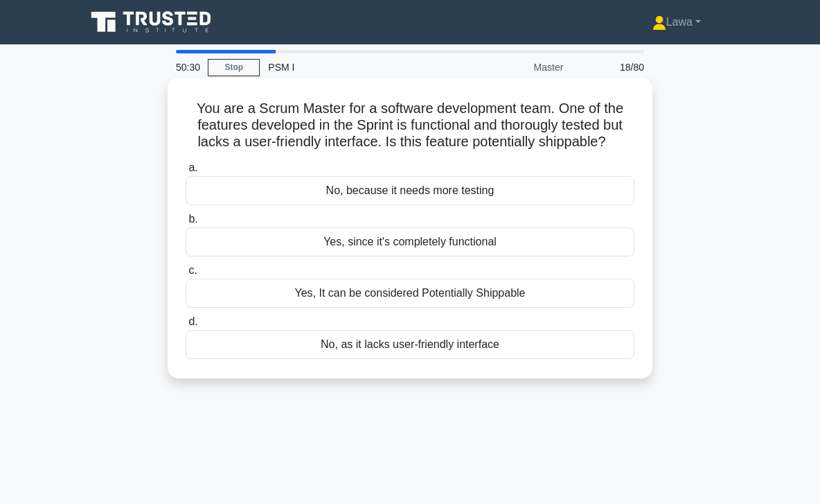
click at [335, 298] on div "Yes, It can be considered Potentially Shippable" at bounding box center [410, 293] width 449 height 29
click at [186, 275] on input "c. Yes, It can be considered Potentially Shippable" at bounding box center [186, 270] width 0 height 9
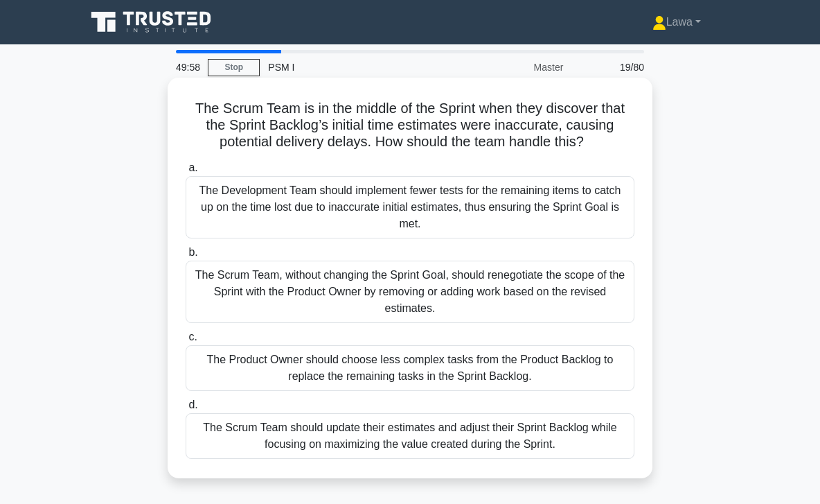
click at [254, 434] on div "The Scrum Team should update their estimates and adjust their Sprint Backlog wh…" at bounding box center [410, 436] width 449 height 46
click at [186, 409] on input "d. The Scrum Team should update their estimates and adjust their Sprint Backlog…" at bounding box center [186, 404] width 0 height 9
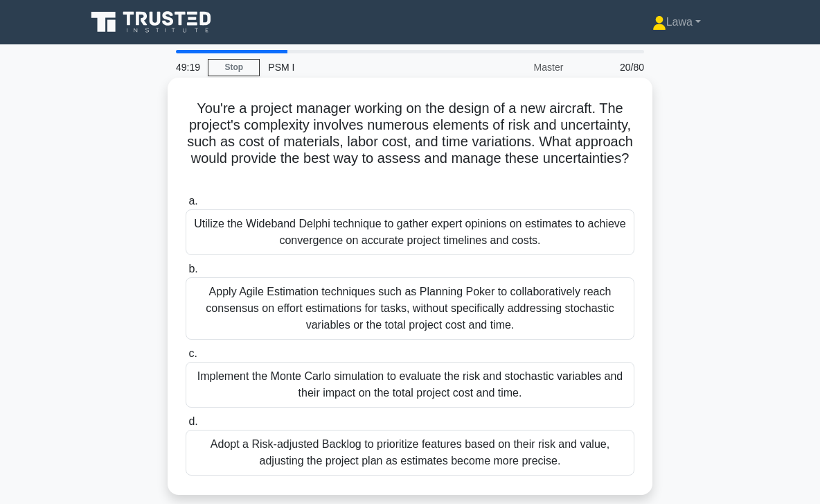
click at [276, 373] on div "Implement the Monte Carlo simulation to evaluate the risk and stochastic variab…" at bounding box center [410, 385] width 449 height 46
click at [186, 358] on input "c. Implement the Monte Carlo simulation to evaluate the risk and stochastic var…" at bounding box center [186, 353] width 0 height 9
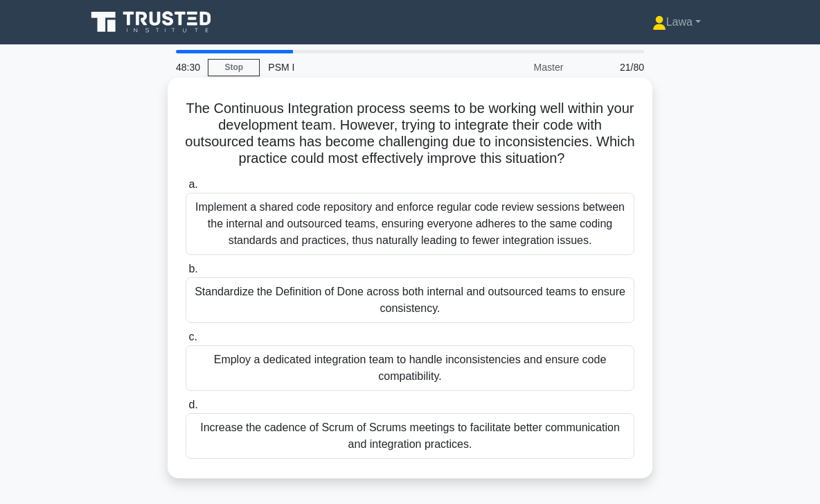
click at [390, 224] on div "Implement a shared code repository and enforce regular code review sessions bet…" at bounding box center [410, 224] width 449 height 62
click at [186, 189] on input "a. Implement a shared code repository and enforce regular code review sessions …" at bounding box center [186, 184] width 0 height 9
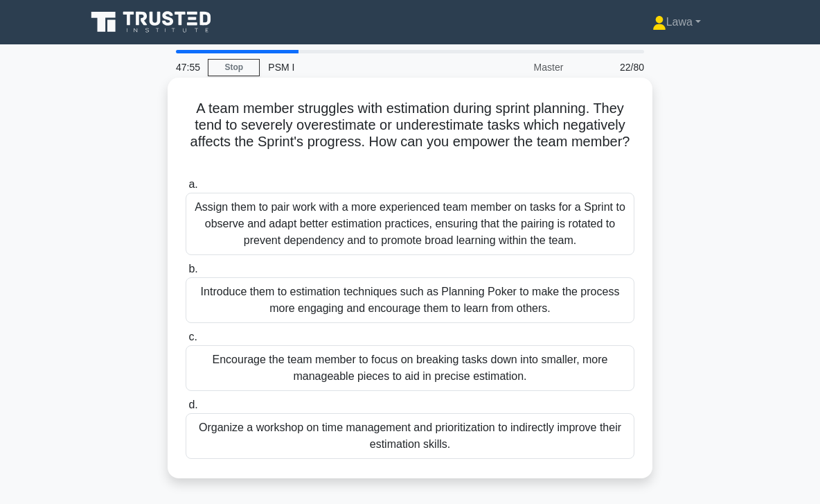
click at [308, 299] on div "Introduce them to estimation techniques such as Planning Poker to make the proc…" at bounding box center [410, 300] width 449 height 46
click at [186, 274] on input "b. Introduce them to estimation techniques such as Planning Poker to make the p…" at bounding box center [186, 269] width 0 height 9
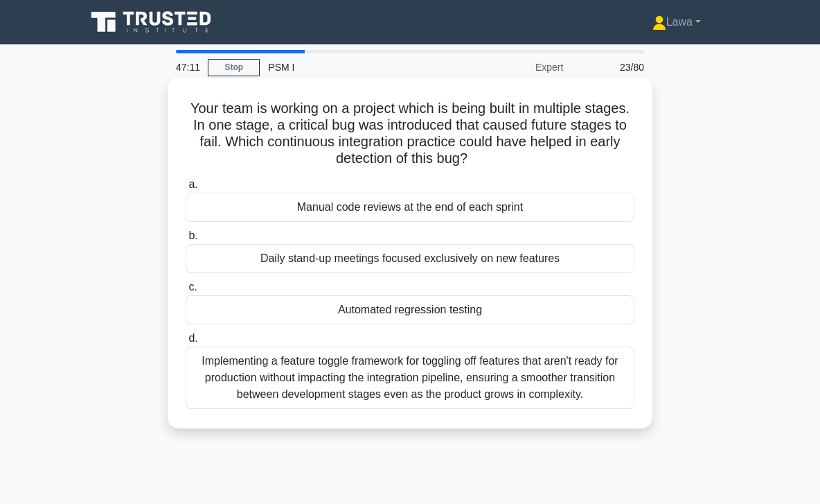
click at [310, 303] on div "Automated regression testing" at bounding box center [410, 309] width 449 height 29
click at [186, 292] on input "c. Automated regression testing" at bounding box center [186, 287] width 0 height 9
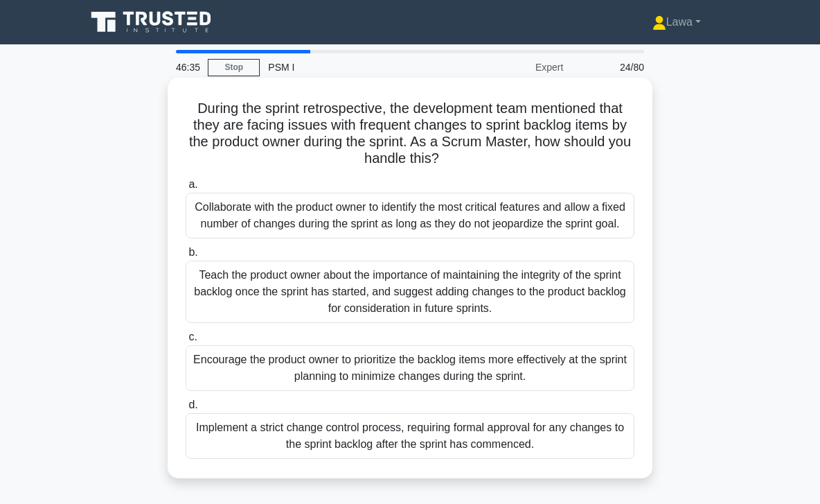
click at [301, 294] on div "Teach the product owner about the importance of maintaining the integrity of th…" at bounding box center [410, 292] width 449 height 62
click at [186, 257] on input "b. Teach the product owner about the importance of maintaining the integrity of…" at bounding box center [186, 252] width 0 height 9
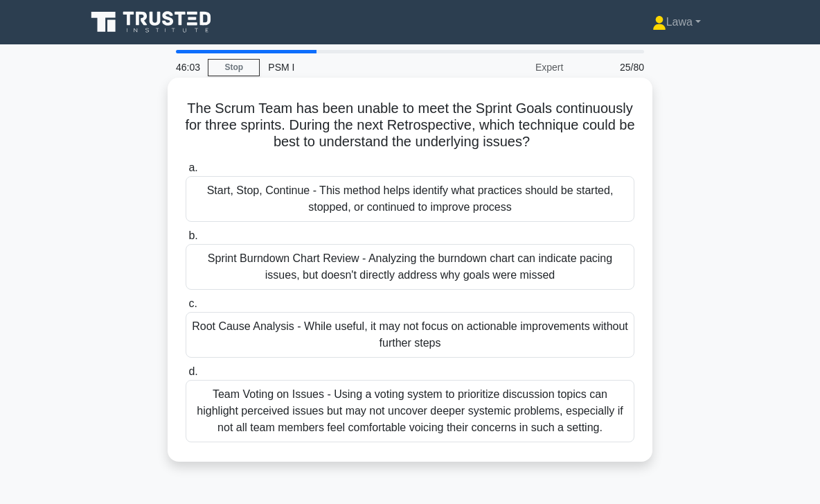
click at [291, 323] on div "Root Cause Analysis - While useful, it may not focus on actionable improvements…" at bounding box center [410, 335] width 449 height 46
click at [186, 308] on input "c. Root Cause Analysis - While useful, it may not focus on actionable improveme…" at bounding box center [186, 303] width 0 height 9
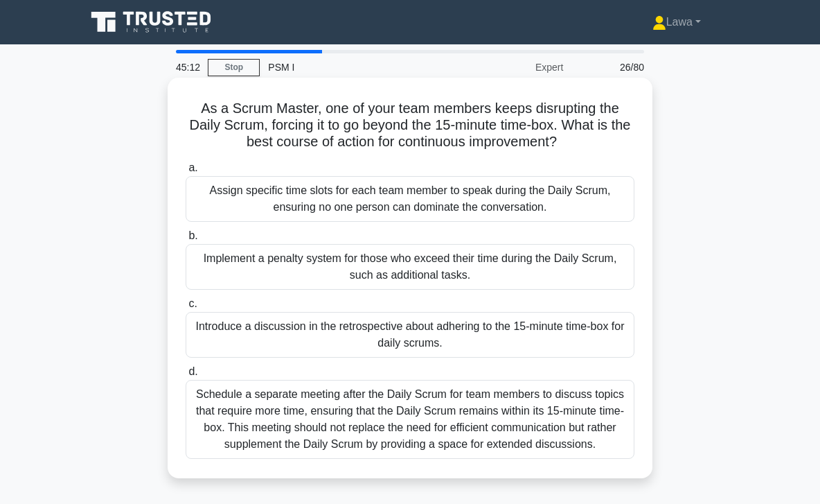
click at [281, 394] on div "Schedule a separate meeting after the Daily Scrum for team members to discuss t…" at bounding box center [410, 419] width 449 height 79
click at [186, 376] on input "d. Schedule a separate meeting after the Daily Scrum for team members to discus…" at bounding box center [186, 371] width 0 height 9
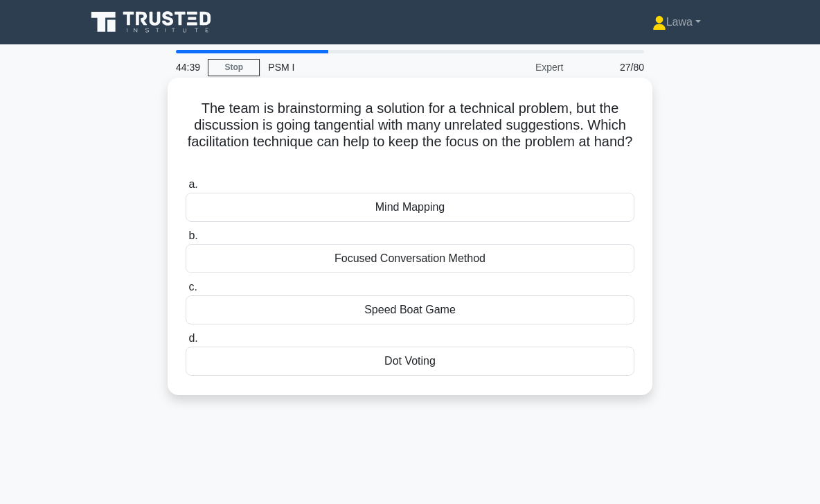
click at [365, 258] on div "Focused Conversation Method" at bounding box center [410, 258] width 449 height 29
click at [186, 240] on input "b. Focused Conversation Method" at bounding box center [186, 235] width 0 height 9
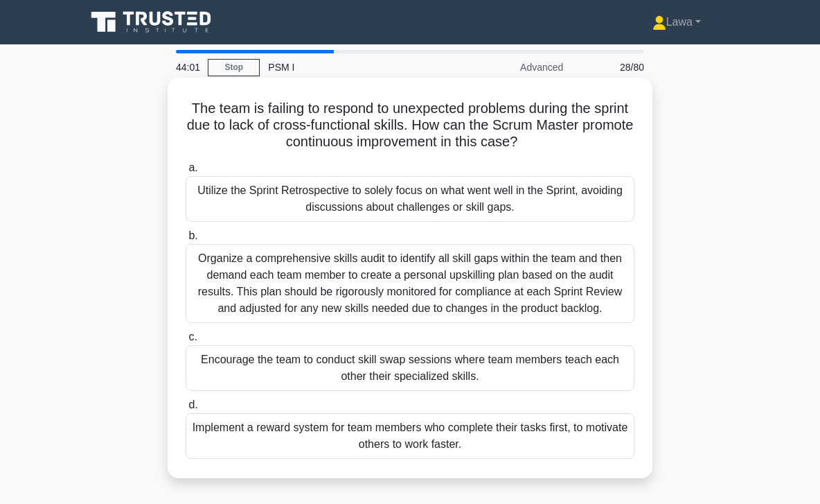
click at [291, 367] on div "Encourage the team to conduct skill swap sessions where team members teach each…" at bounding box center [410, 368] width 449 height 46
click at [186, 342] on input "c. Encourage the team to conduct skill swap sessions where team members teach e…" at bounding box center [186, 337] width 0 height 9
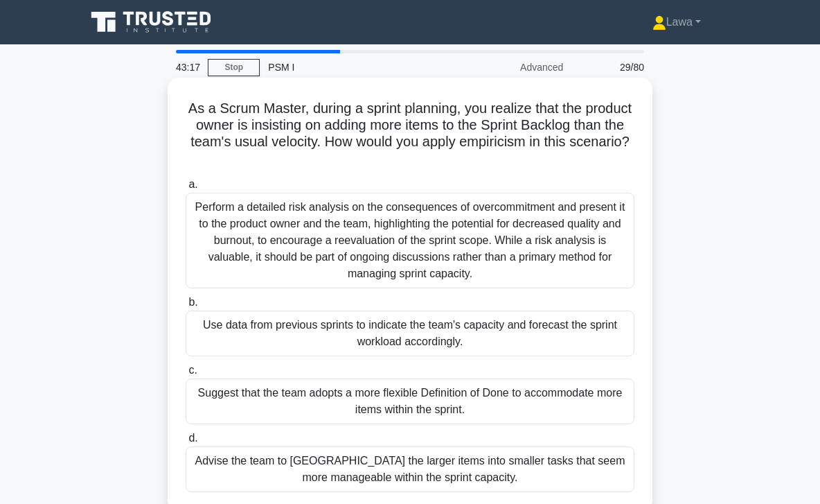
click at [307, 336] on div "Use data from previous sprints to indicate the team's capacity and forecast the…" at bounding box center [410, 333] width 449 height 46
click at [186, 307] on input "b. Use data from previous sprints to indicate the team's capacity and forecast …" at bounding box center [186, 302] width 0 height 9
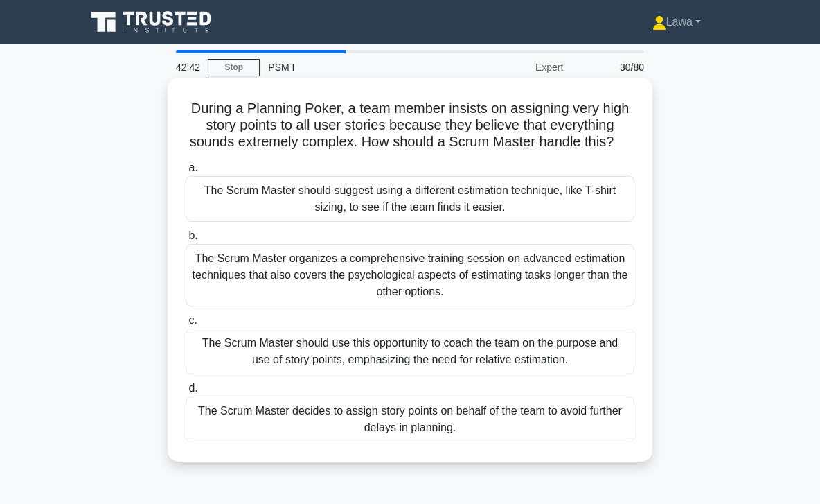
click at [274, 339] on div "The Scrum Master should use this opportunity to coach the team on the purpose a…" at bounding box center [410, 351] width 449 height 46
click at [186, 325] on input "c. The Scrum Master should use this opportunity to coach the team on the purpos…" at bounding box center [186, 320] width 0 height 9
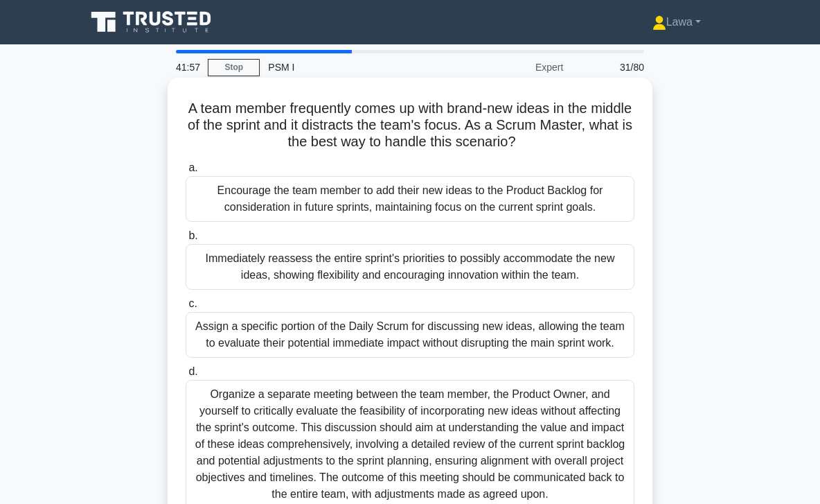
click at [324, 213] on div "Encourage the team member to add their new ideas to the Product Backlog for con…" at bounding box center [410, 199] width 449 height 46
click at [186, 173] on input "a. Encourage the team member to add their new ideas to the Product Backlog for …" at bounding box center [186, 168] width 0 height 9
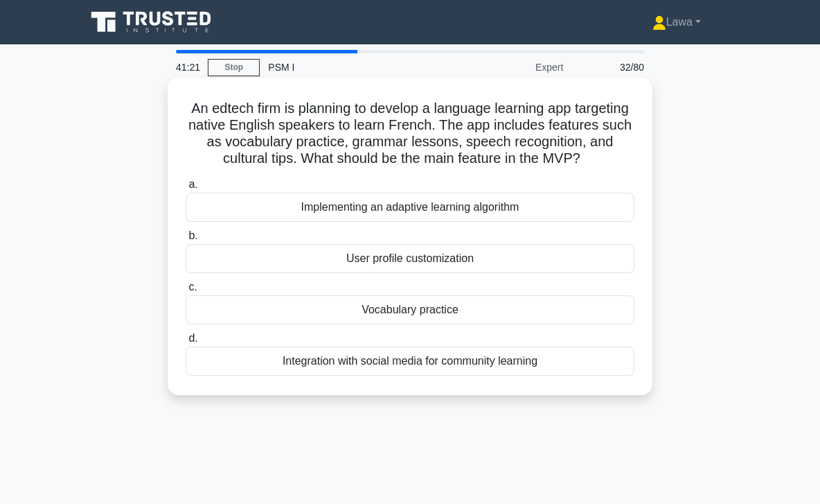
click at [323, 310] on div "Vocabulary practice" at bounding box center [410, 309] width 449 height 29
click at [186, 292] on input "c. Vocabulary practice" at bounding box center [186, 287] width 0 height 9
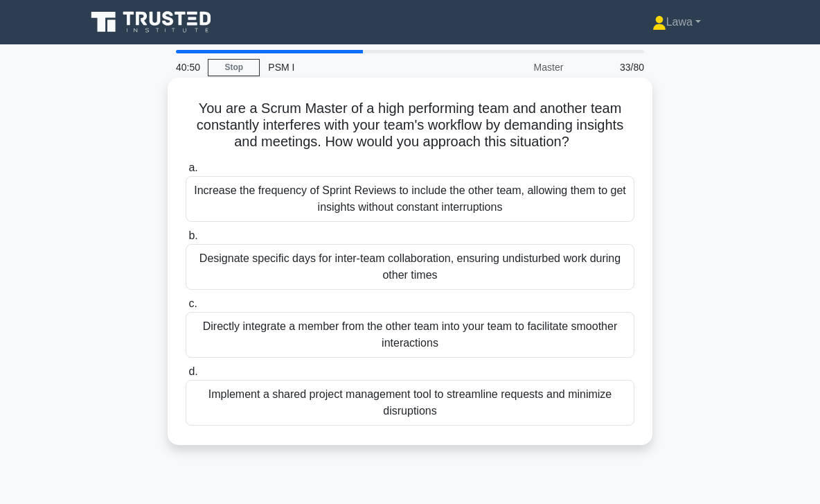
click at [355, 211] on div "Increase the frequency of Sprint Reviews to include the other team, allowing th…" at bounding box center [410, 199] width 449 height 46
click at [186, 173] on input "a. Increase the frequency of Sprint Reviews to include the other team, allowing…" at bounding box center [186, 168] width 0 height 9
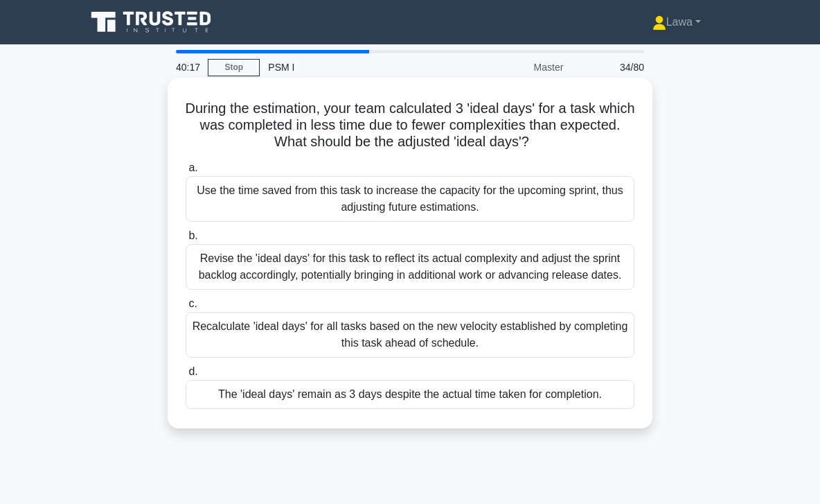
click at [284, 391] on div "The 'ideal days' remain as 3 days despite the actual time taken for completion." at bounding box center [410, 394] width 449 height 29
click at [186, 376] on input "d. The 'ideal days' remain as 3 days despite the actual time taken for completi…" at bounding box center [186, 371] width 0 height 9
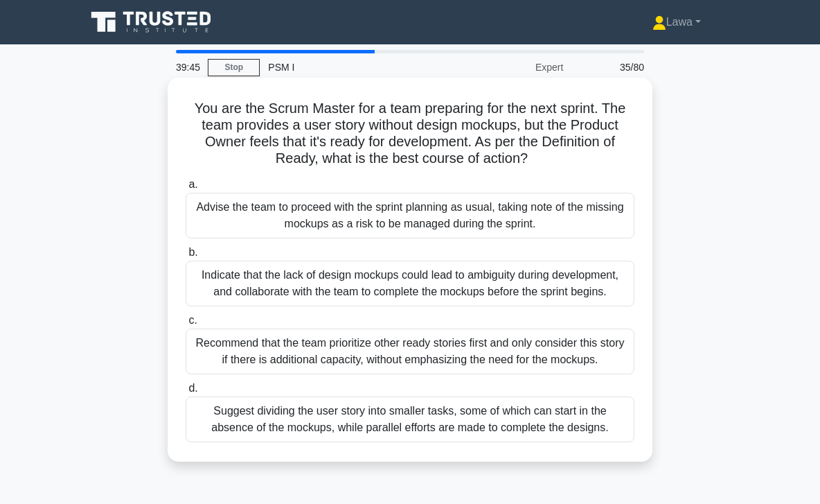
click at [336, 297] on div "Indicate that the lack of design mockups could lead to ambiguity during develop…" at bounding box center [410, 284] width 449 height 46
click at [186, 257] on input "b. Indicate that the lack of design mockups could lead to ambiguity during deve…" at bounding box center [186, 252] width 0 height 9
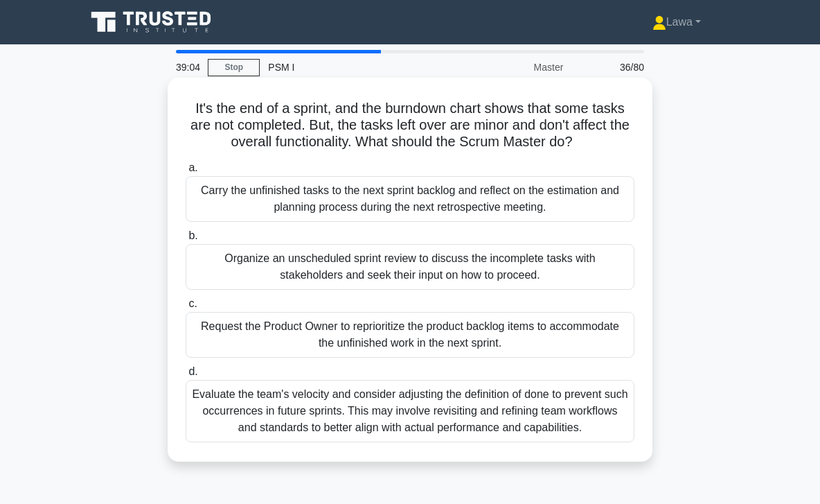
click at [488, 325] on div "Request the Product Owner to reprioritize the product backlog items to accommod…" at bounding box center [410, 335] width 449 height 46
click at [186, 308] on input "c. Request the Product Owner to reprioritize the product backlog items to accom…" at bounding box center [186, 303] width 0 height 9
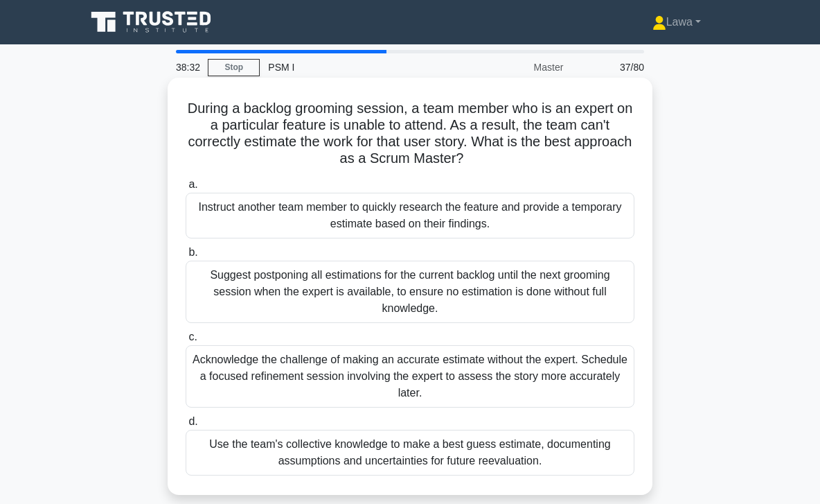
click at [383, 459] on div "Use the team's collective knowledge to make a best guess estimate, documenting …" at bounding box center [410, 453] width 449 height 46
click at [186, 426] on input "d. Use the team's collective knowledge to make a best guess estimate, documenti…" at bounding box center [186, 421] width 0 height 9
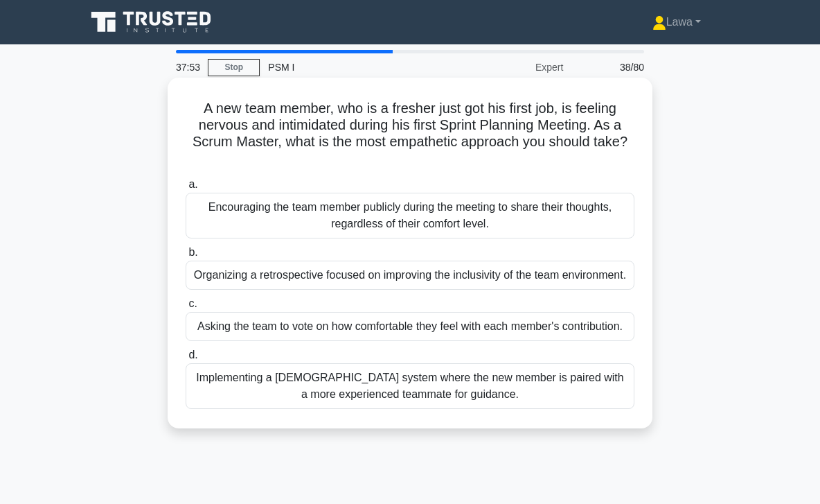
click at [343, 400] on div "Implementing a [DEMOGRAPHIC_DATA] system where the new member is paired with a …" at bounding box center [410, 386] width 449 height 46
click at [186, 360] on input "d. Implementing a [DEMOGRAPHIC_DATA] system where the new member is paired with…" at bounding box center [186, 355] width 0 height 9
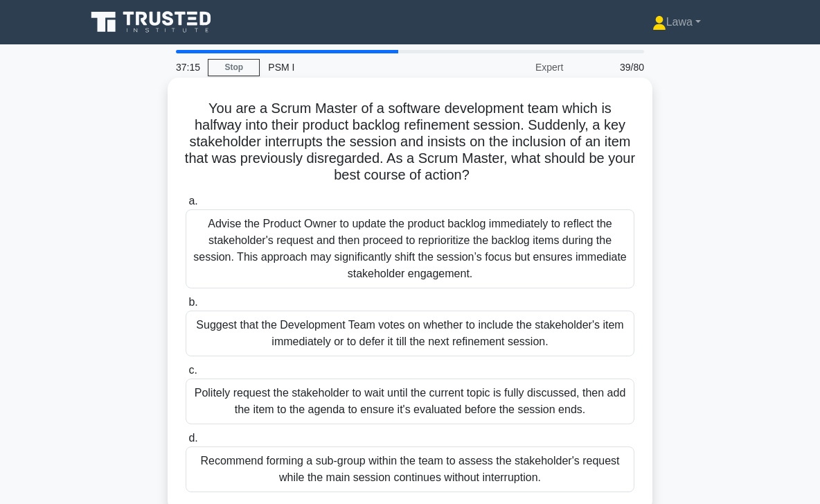
click at [554, 403] on div "Politely request the stakeholder to wait until the current topic is fully discu…" at bounding box center [410, 401] width 449 height 46
click at [186, 375] on input "c. Politely request the stakeholder to wait until the current topic is fully di…" at bounding box center [186, 370] width 0 height 9
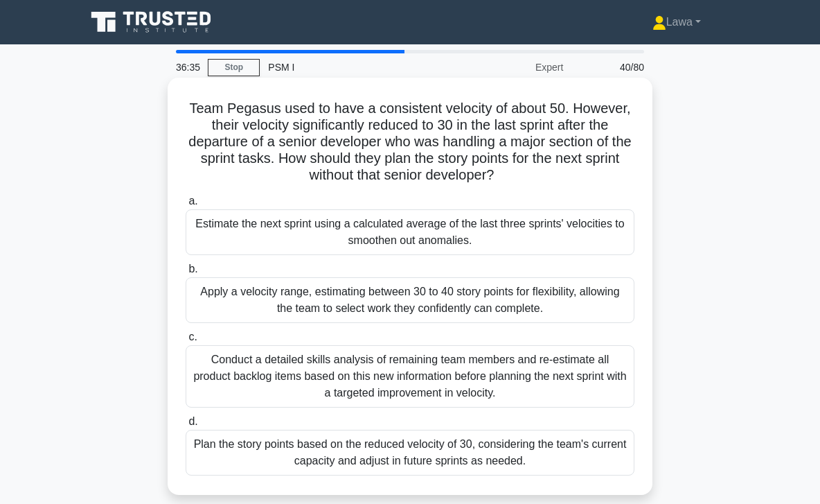
click at [416, 456] on div "Plan the story points based on the reduced velocity of 30, considering the team…" at bounding box center [410, 453] width 449 height 46
click at [186, 426] on input "d. Plan the story points based on the reduced velocity of 30, considering the t…" at bounding box center [186, 421] width 0 height 9
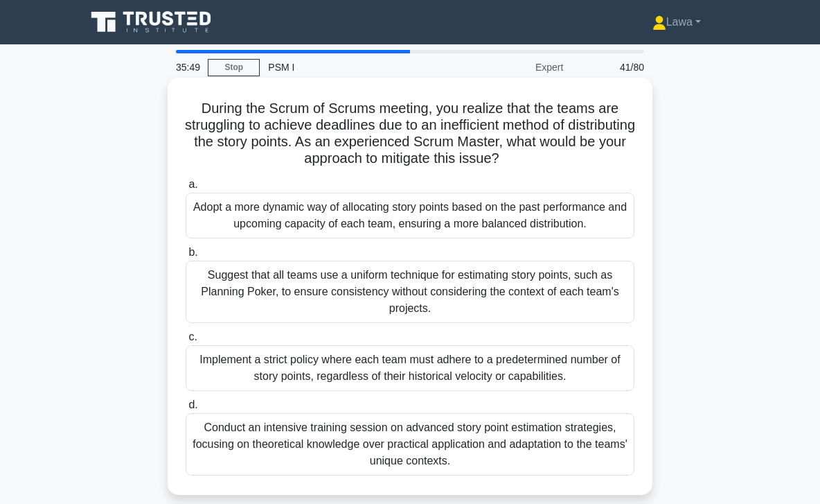
click at [446, 215] on div "Adopt a more dynamic way of allocating story points based on the past performan…" at bounding box center [410, 216] width 449 height 46
click at [186, 189] on input "a. Adopt a more dynamic way of allocating story points based on the past perfor…" at bounding box center [186, 184] width 0 height 9
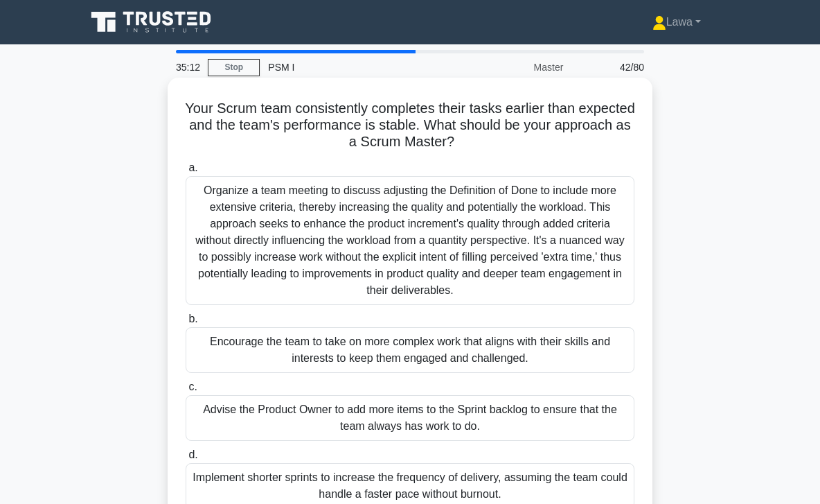
click at [399, 211] on div "Organize a team meeting to discuss adjusting the Definition of Done to include …" at bounding box center [410, 240] width 449 height 129
click at [186, 173] on input "a. Organize a team meeting to discuss adjusting the Definition of Done to inclu…" at bounding box center [186, 168] width 0 height 9
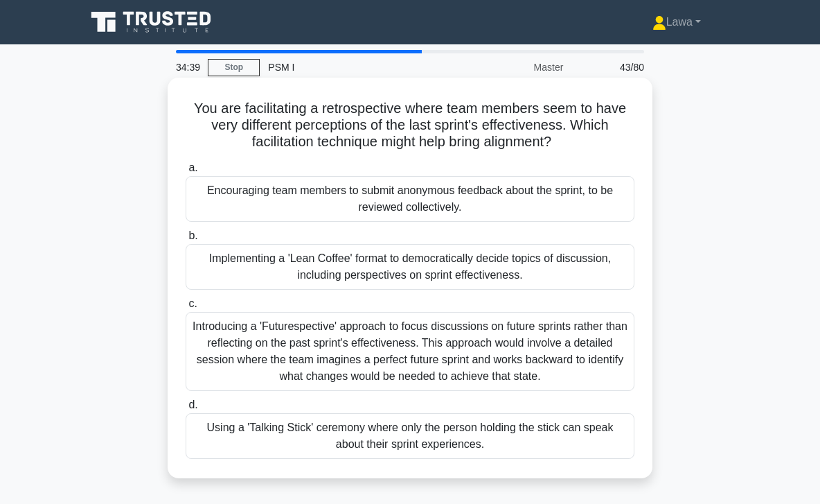
click at [316, 265] on div "Implementing a 'Lean Coffee' format to democratically decide topics of discussi…" at bounding box center [410, 267] width 449 height 46
click at [186, 240] on input "b. Implementing a 'Lean Coffee' format to democratically decide topics of discu…" at bounding box center [186, 235] width 0 height 9
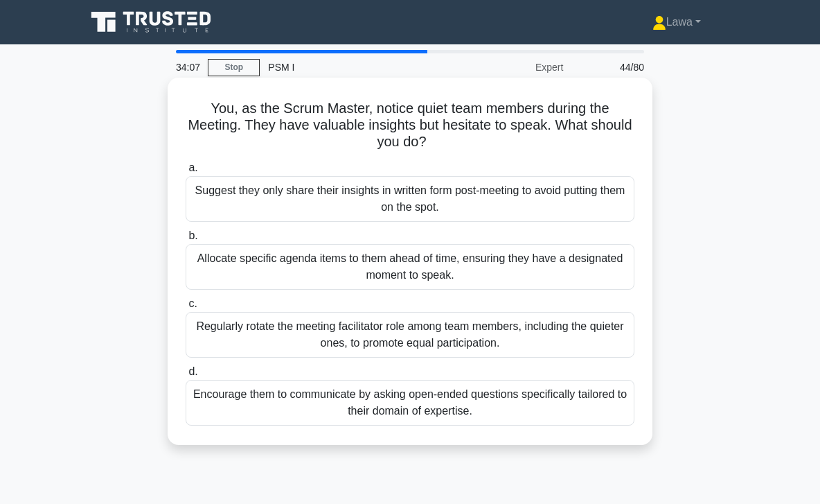
click at [261, 394] on div "Encourage them to communicate by asking open-ended questions specifically tailo…" at bounding box center [410, 403] width 449 height 46
click at [186, 376] on input "d. Encourage them to communicate by asking open-ended questions specifically ta…" at bounding box center [186, 371] width 0 height 9
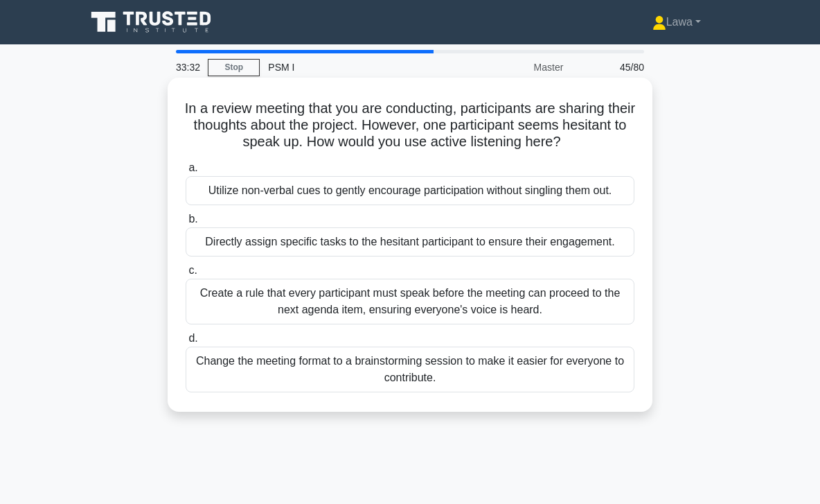
click at [346, 191] on div "Utilize non-verbal cues to gently encourage participation without singling them…" at bounding box center [410, 190] width 449 height 29
click at [186, 173] on input "a. Utilize non-verbal cues to gently encourage participation without singling t…" at bounding box center [186, 168] width 0 height 9
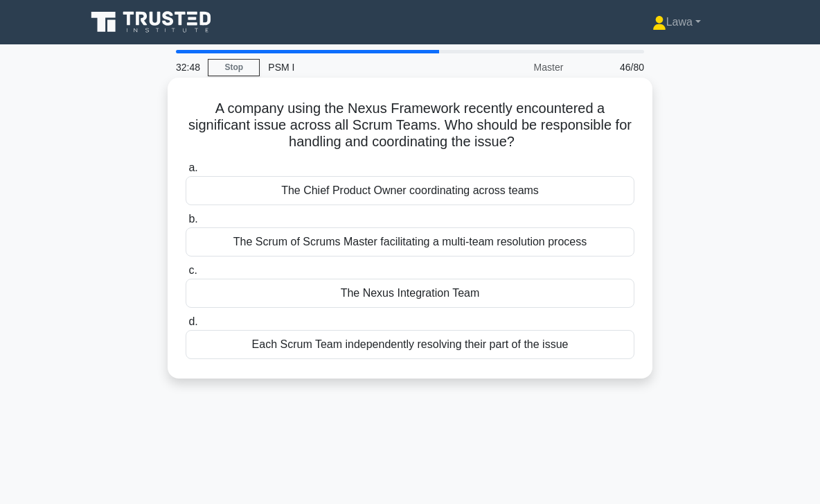
click at [236, 295] on div "The Nexus Integration Team" at bounding box center [410, 293] width 449 height 29
click at [186, 275] on input "c. The Nexus Integration Team" at bounding box center [186, 270] width 0 height 9
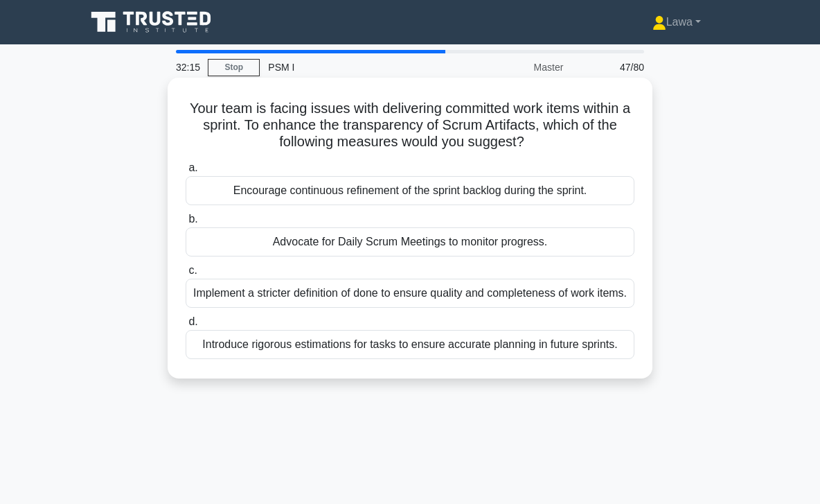
click at [226, 293] on div "Implement a stricter definition of done to ensure quality and completeness of w…" at bounding box center [410, 293] width 449 height 29
click at [186, 275] on input "c. Implement a stricter definition of done to ensure quality and completeness o…" at bounding box center [186, 270] width 0 height 9
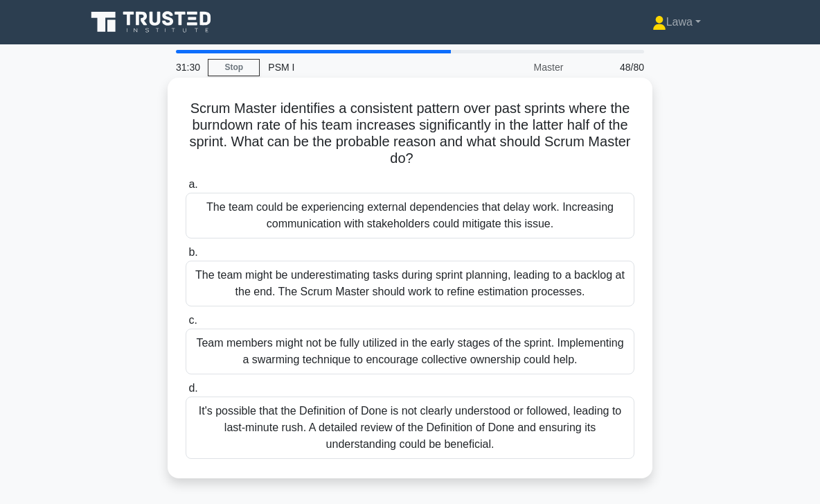
click at [209, 416] on div "It's possible that the Definition of Done is not clearly understood or followed…" at bounding box center [410, 427] width 449 height 62
click at [186, 393] on input "d. It's possible that the Definition of Done is not clearly understood or follo…" at bounding box center [186, 388] width 0 height 9
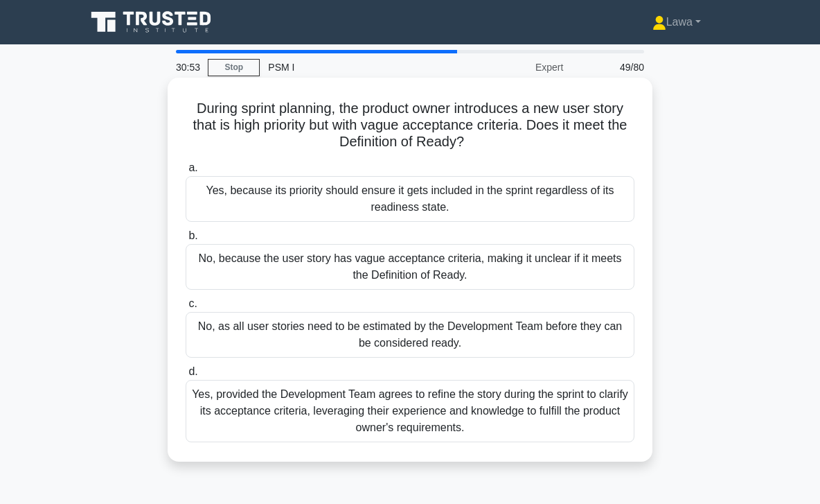
click at [266, 266] on div "No, because the user story has vague acceptance criteria, making it unclear if …" at bounding box center [410, 267] width 449 height 46
click at [186, 240] on input "b. No, because the user story has vague acceptance criteria, making it unclear …" at bounding box center [186, 235] width 0 height 9
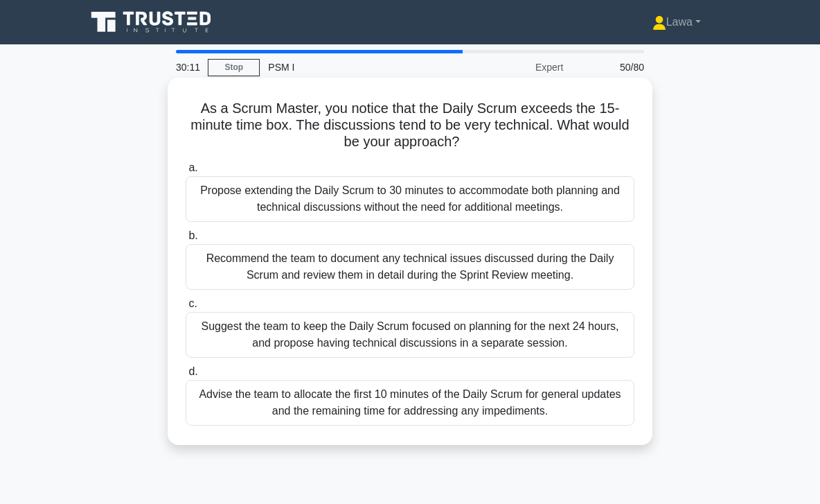
click at [253, 333] on div "Suggest the team to keep the Daily Scrum focused on planning for the next 24 ho…" at bounding box center [410, 335] width 449 height 46
click at [186, 308] on input "c. Suggest the team to keep the Daily Scrum focused on planning for the next 24…" at bounding box center [186, 303] width 0 height 9
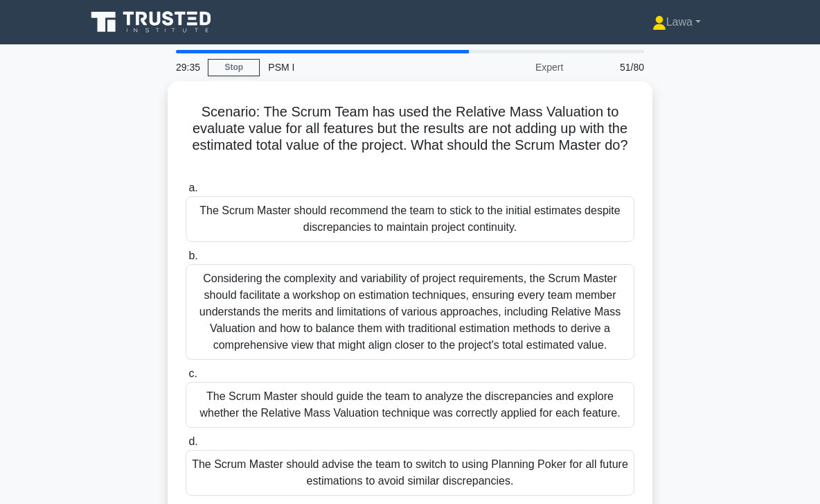
click at [253, 333] on div "Considering the complexity and variability of project requirements, the Scrum M…" at bounding box center [410, 312] width 449 height 96
click at [186, 261] on input "b. Considering the complexity and variability of project requirements, the Scru…" at bounding box center [186, 256] width 0 height 9
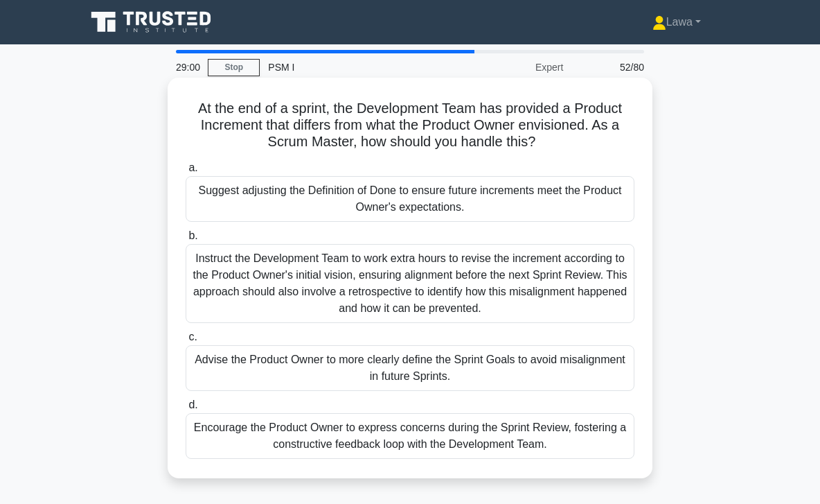
click at [228, 438] on div "Encourage the Product Owner to express concerns during the Sprint Review, foste…" at bounding box center [410, 436] width 449 height 46
click at [186, 409] on input "d. Encourage the Product Owner to express concerns during the Sprint Review, fo…" at bounding box center [186, 404] width 0 height 9
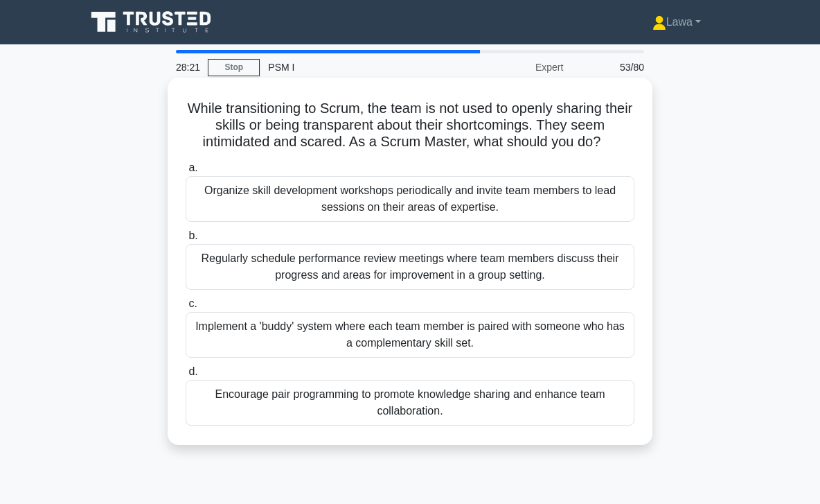
click at [271, 335] on div "Implement a 'buddy' system where each team member is paired with someone who ha…" at bounding box center [410, 335] width 449 height 46
click at [186, 308] on input "c. Implement a 'buddy' system where each team member is paired with someone who…" at bounding box center [186, 303] width 0 height 9
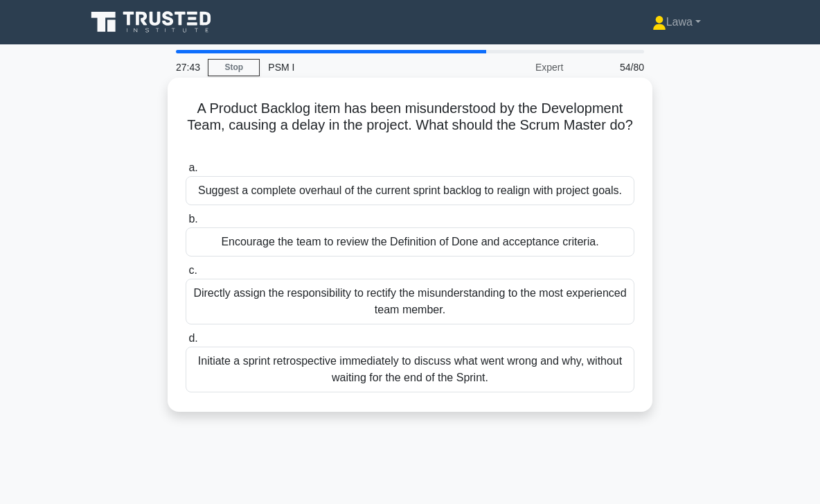
click at [316, 240] on div "Encourage the team to review the Definition of Done and acceptance criteria." at bounding box center [410, 241] width 449 height 29
click at [186, 224] on input "b. Encourage the team to review the Definition of Done and acceptance criteria." at bounding box center [186, 219] width 0 height 9
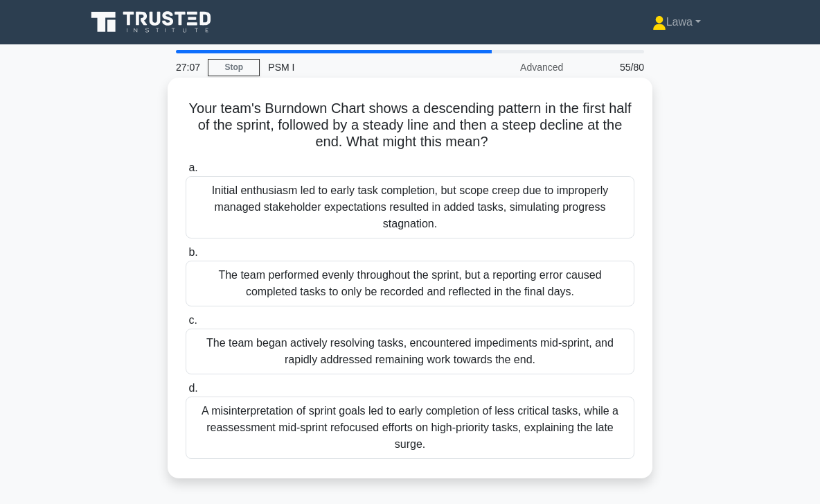
click at [288, 345] on div "The team began actively resolving tasks, encountered impediments mid-sprint, an…" at bounding box center [410, 351] width 449 height 46
click at [186, 325] on input "c. The team began actively resolving tasks, encountered impediments mid-sprint,…" at bounding box center [186, 320] width 0 height 9
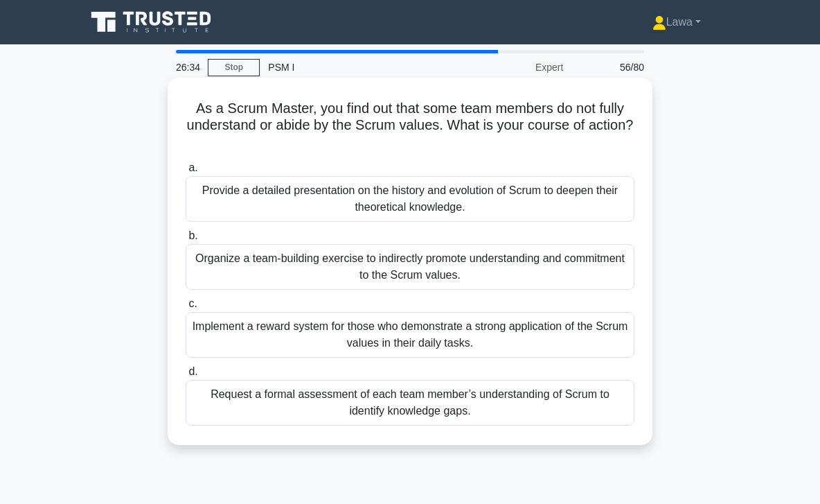
click at [319, 267] on div "Organize a team-building exercise to indirectly promote understanding and commi…" at bounding box center [410, 267] width 449 height 46
click at [186, 240] on input "b. Organize a team-building exercise to indirectly promote understanding and co…" at bounding box center [186, 235] width 0 height 9
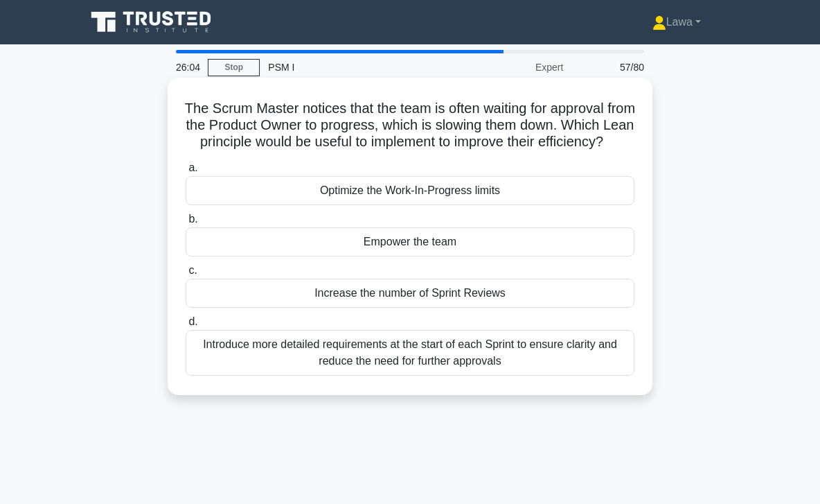
click at [326, 256] on div "Empower the team" at bounding box center [410, 241] width 449 height 29
click at [186, 224] on input "b. Empower the team" at bounding box center [186, 219] width 0 height 9
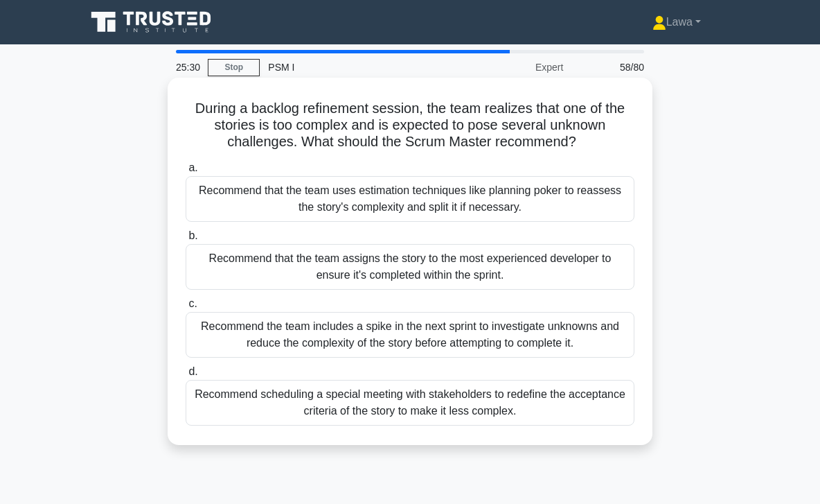
click at [280, 336] on div "Recommend the team includes a spike in the next sprint to investigate unknowns …" at bounding box center [410, 335] width 449 height 46
click at [186, 308] on input "c. Recommend the team includes a spike in the next sprint to investigate unknow…" at bounding box center [186, 303] width 0 height 9
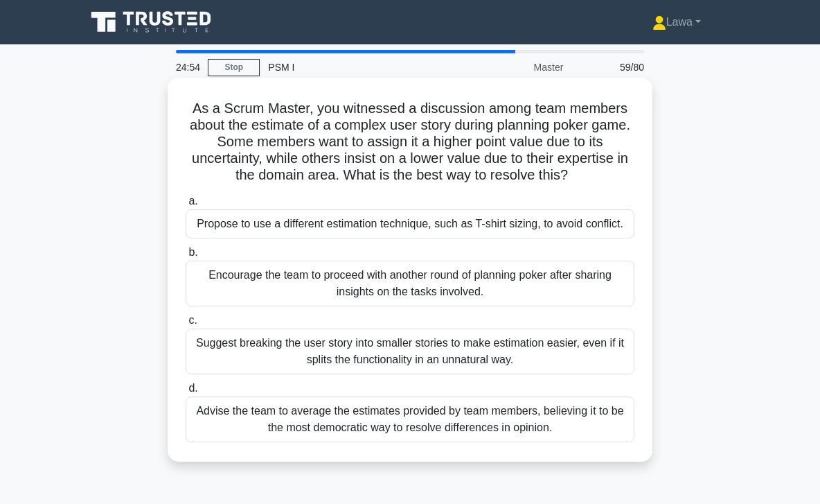
click at [304, 290] on div "Encourage the team to proceed with another round of planning poker after sharin…" at bounding box center [410, 284] width 449 height 46
click at [186, 257] on input "b. Encourage the team to proceed with another round of planning poker after sha…" at bounding box center [186, 252] width 0 height 9
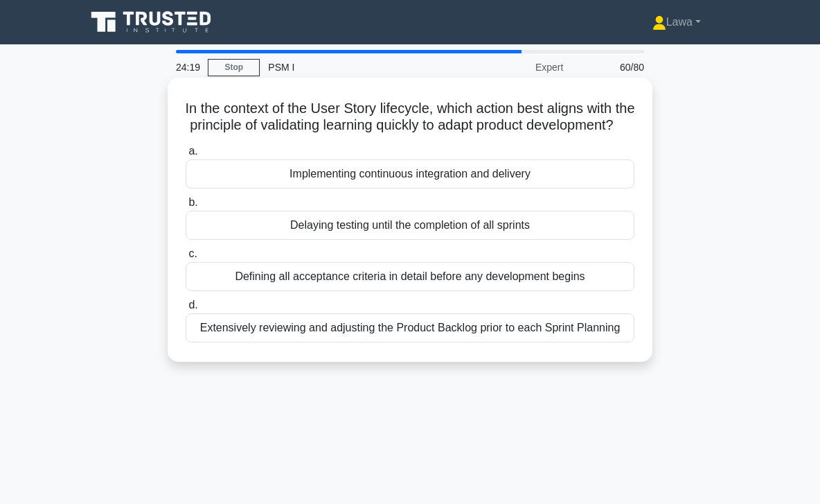
click at [369, 188] on div "Implementing continuous integration and delivery" at bounding box center [410, 173] width 449 height 29
click at [186, 156] on input "a. Implementing continuous integration and delivery" at bounding box center [186, 151] width 0 height 9
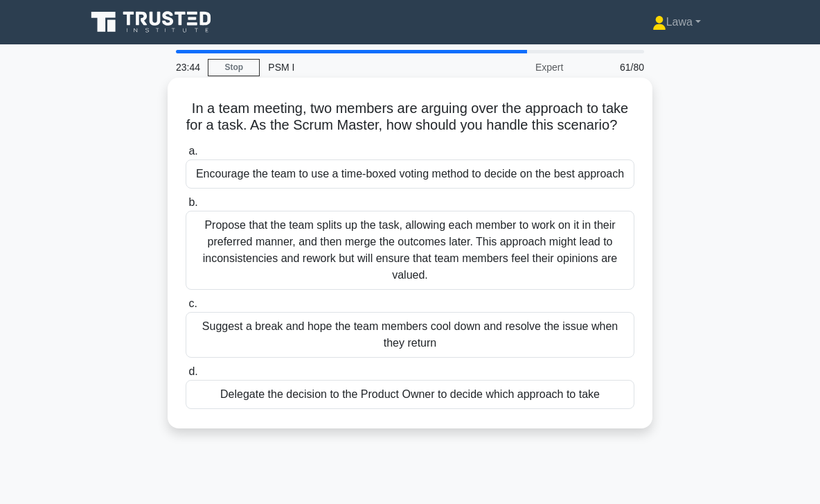
click at [368, 183] on div "Encourage the team to use a time-boxed voting method to decide on the best appr…" at bounding box center [410, 173] width 449 height 29
click at [186, 156] on input "a. Encourage the team to use a time-boxed voting method to decide on the best a…" at bounding box center [186, 151] width 0 height 9
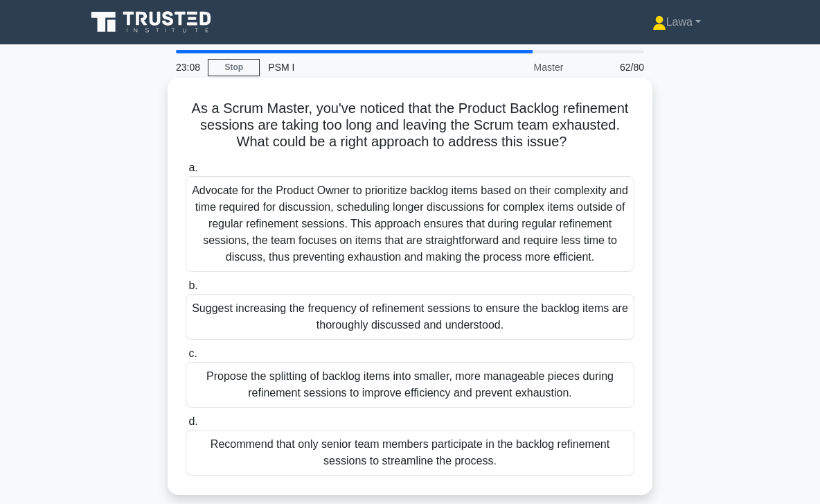
click at [285, 326] on div "Suggest increasing the frequency of refinement sessions to ensure the backlog i…" at bounding box center [410, 317] width 449 height 46
click at [186, 290] on input "b. Suggest increasing the frequency of refinement sessions to ensure the backlo…" at bounding box center [186, 285] width 0 height 9
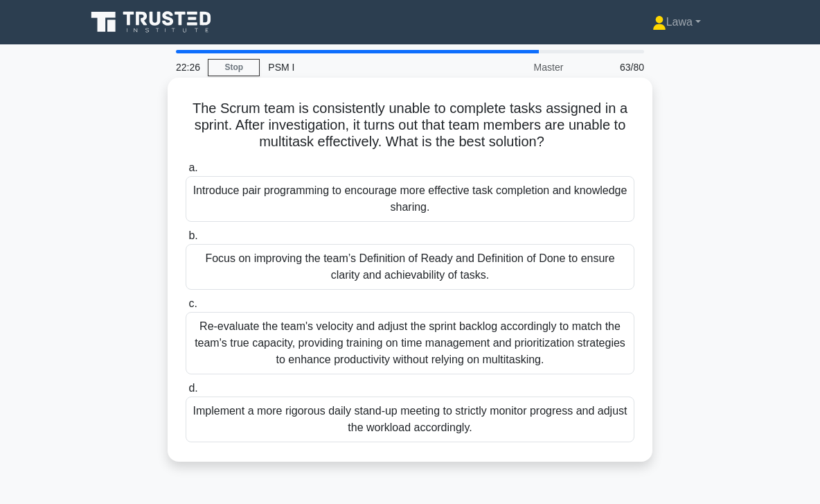
click at [258, 347] on div "Re-evaluate the team's velocity and adjust the sprint backlog accordingly to ma…" at bounding box center [410, 343] width 449 height 62
click at [186, 308] on input "c. Re-evaluate the team's velocity and adjust the sprint backlog accordingly to…" at bounding box center [186, 303] width 0 height 9
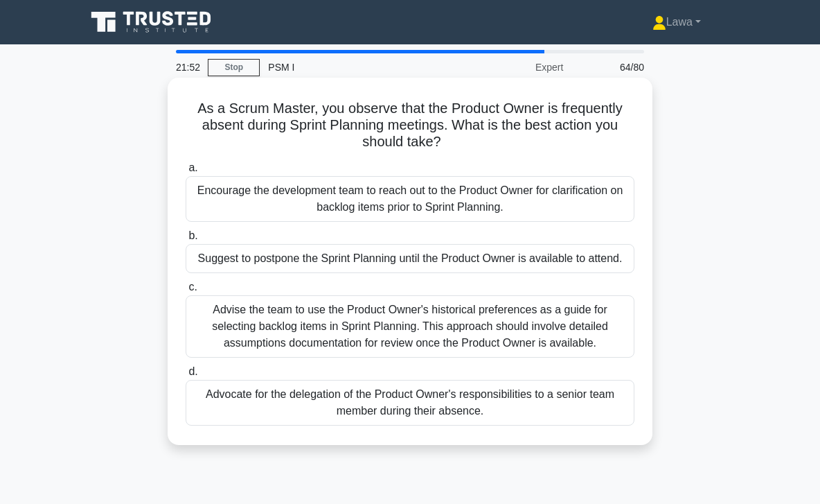
click at [308, 267] on div "Suggest to postpone the Sprint Planning until the Product Owner is available to…" at bounding box center [410, 258] width 449 height 29
click at [186, 240] on input "b. Suggest to postpone the Sprint Planning until the Product Owner is available…" at bounding box center [186, 235] width 0 height 9
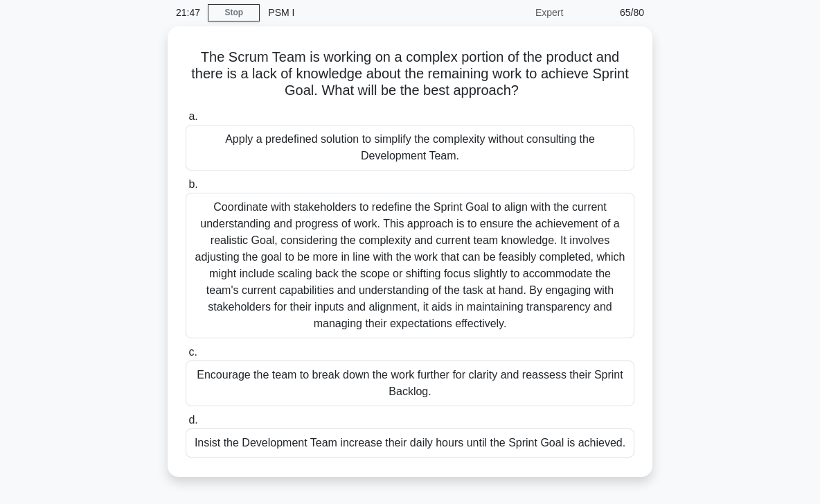
scroll to position [53, 0]
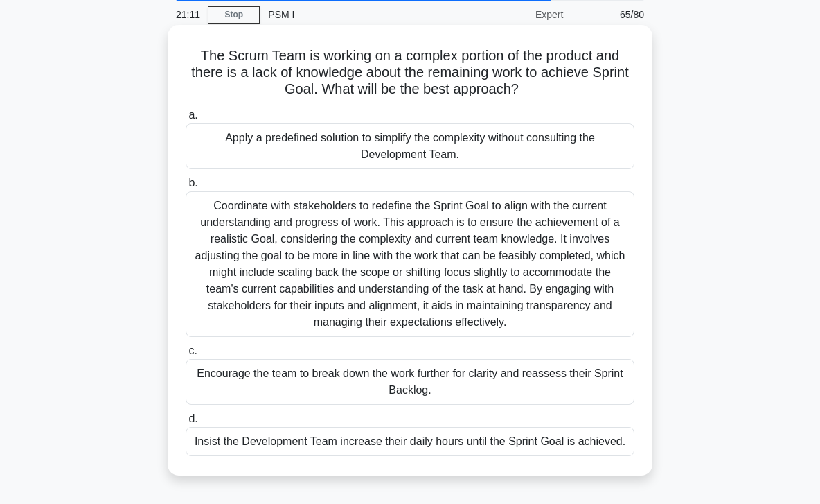
click at [583, 261] on div "Coordinate with stakeholders to redefine the Sprint Goal to align with the curr…" at bounding box center [410, 264] width 449 height 146
click at [186, 188] on input "b. Coordinate with stakeholders to redefine the Sprint Goal to align with the c…" at bounding box center [186, 183] width 0 height 9
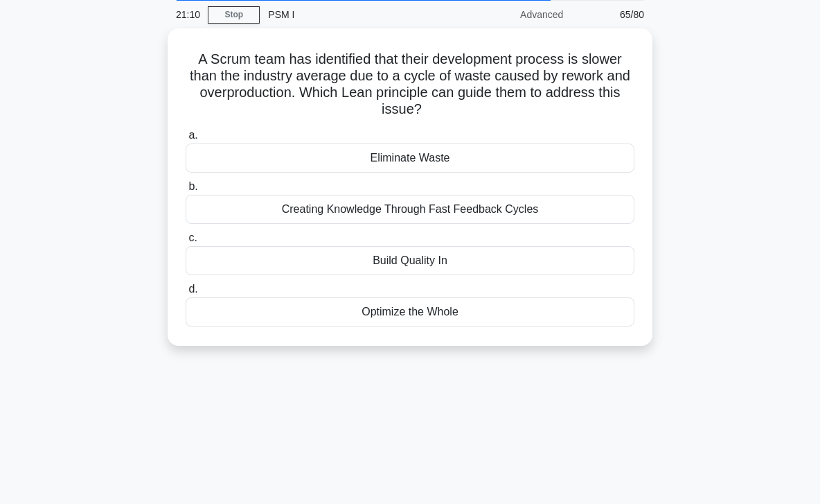
scroll to position [0, 0]
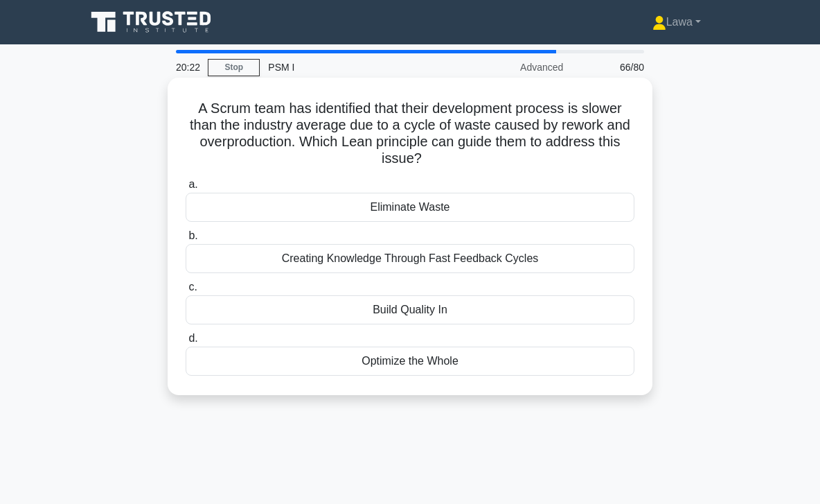
click at [531, 215] on div "Eliminate Waste" at bounding box center [410, 207] width 449 height 29
click at [186, 189] on input "a. Eliminate Waste" at bounding box center [186, 184] width 0 height 9
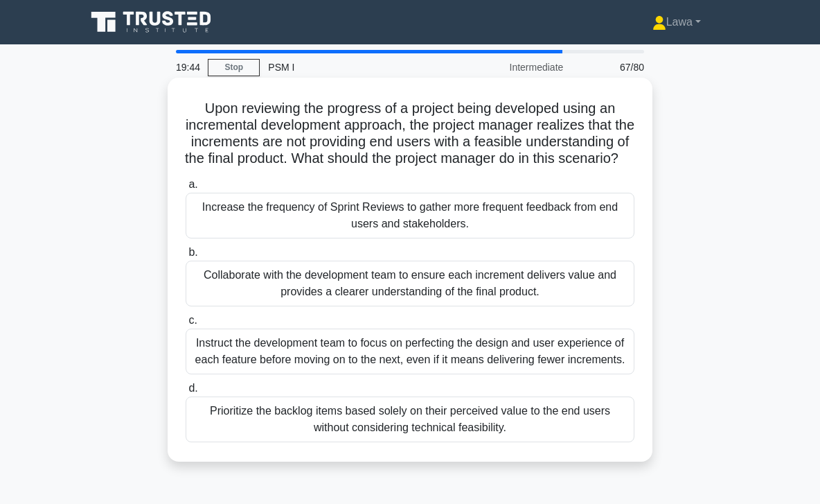
click at [442, 306] on div "Collaborate with the development team to ensure each increment delivers value a…" at bounding box center [410, 284] width 449 height 46
click at [186, 257] on input "b. Collaborate with the development team to ensure each increment delivers valu…" at bounding box center [186, 252] width 0 height 9
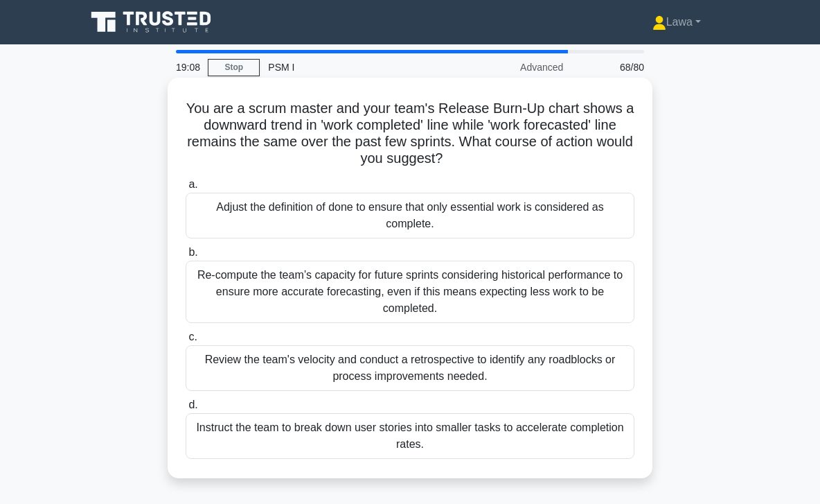
click at [352, 360] on div "Review the team's velocity and conduct a retrospective to identify any roadbloc…" at bounding box center [410, 368] width 449 height 46
click at [186, 342] on input "c. Review the team's velocity and conduct a retrospective to identify any roadb…" at bounding box center [186, 337] width 0 height 9
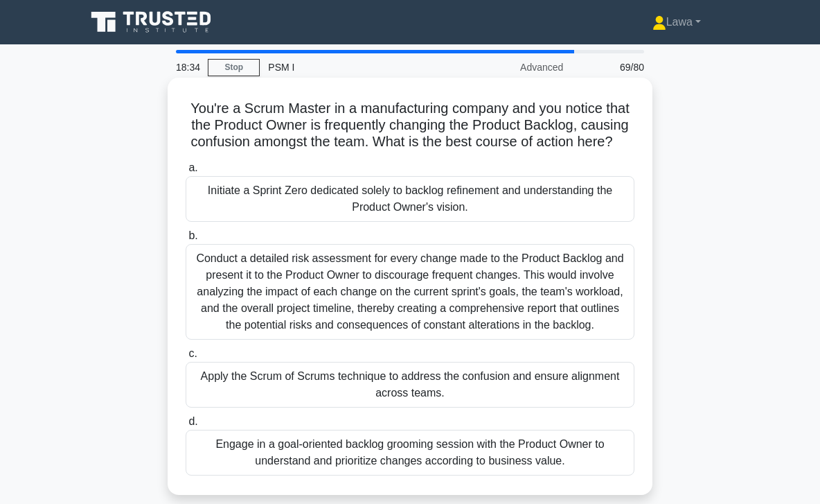
click at [313, 447] on div "Engage in a goal-oriented backlog grooming session with the Product Owner to un…" at bounding box center [410, 453] width 449 height 46
click at [186, 426] on input "d. Engage in a goal-oriented backlog grooming session with the Product Owner to…" at bounding box center [186, 421] width 0 height 9
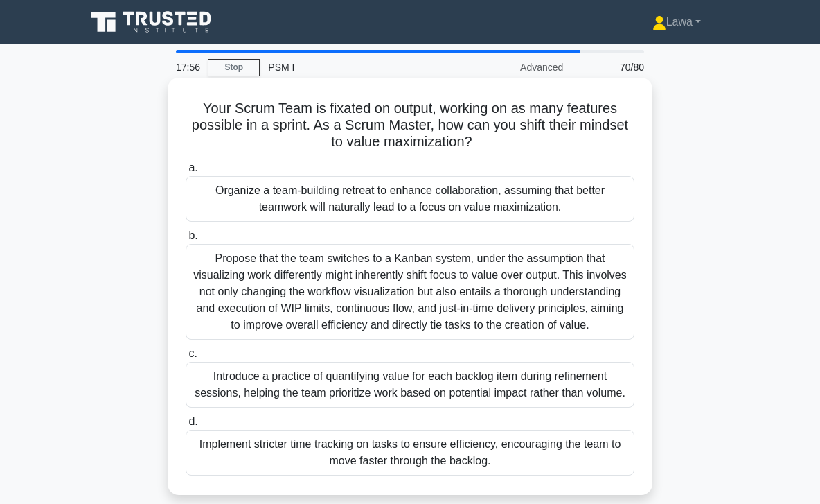
click at [375, 402] on div "Introduce a practice of quantifying value for each backlog item during refineme…" at bounding box center [410, 385] width 449 height 46
click at [186, 358] on input "c. Introduce a practice of quantifying value for each backlog item during refin…" at bounding box center [186, 353] width 0 height 9
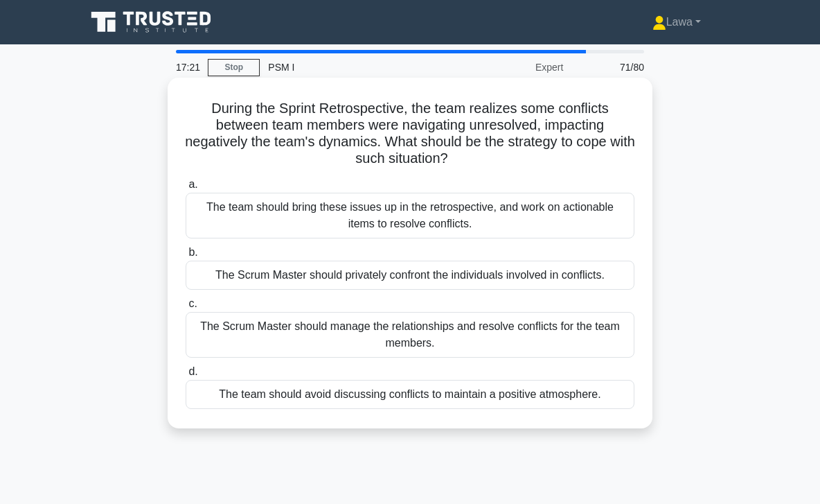
click at [430, 230] on div "The team should bring these issues up in the retrospective, and work on actiona…" at bounding box center [410, 216] width 449 height 46
click at [186, 189] on input "a. The team should bring these issues up in the retrospective, and work on acti…" at bounding box center [186, 184] width 0 height 9
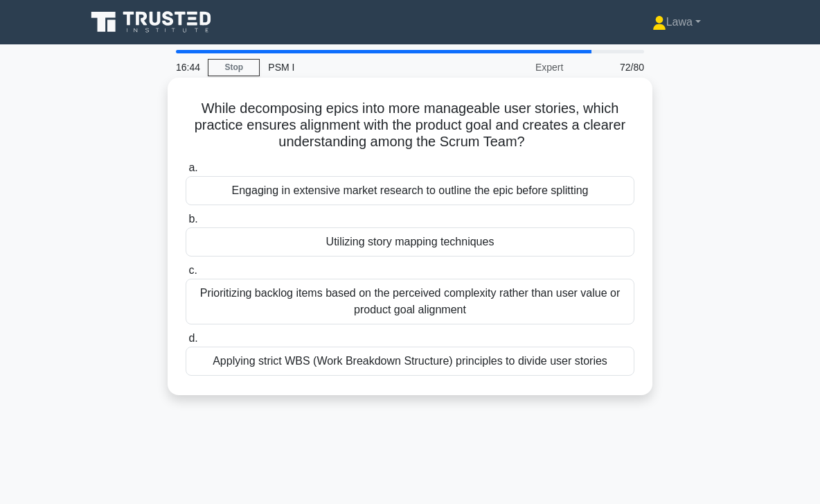
click at [407, 246] on div "Utilizing story mapping techniques" at bounding box center [410, 241] width 449 height 29
click at [186, 224] on input "b. Utilizing story mapping techniques" at bounding box center [186, 219] width 0 height 9
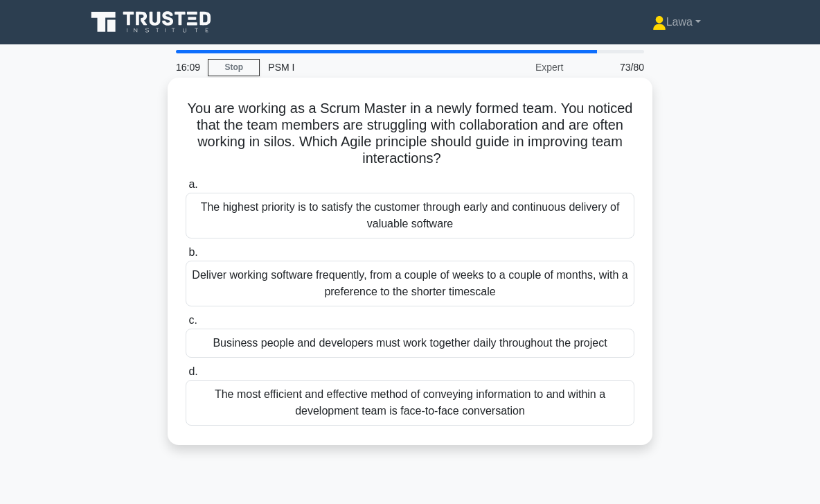
click at [401, 347] on div "Business people and developers must work together daily throughout the project" at bounding box center [410, 342] width 449 height 29
click at [186, 325] on input "c. Business people and developers must work together daily throughout the proje…" at bounding box center [186, 320] width 0 height 9
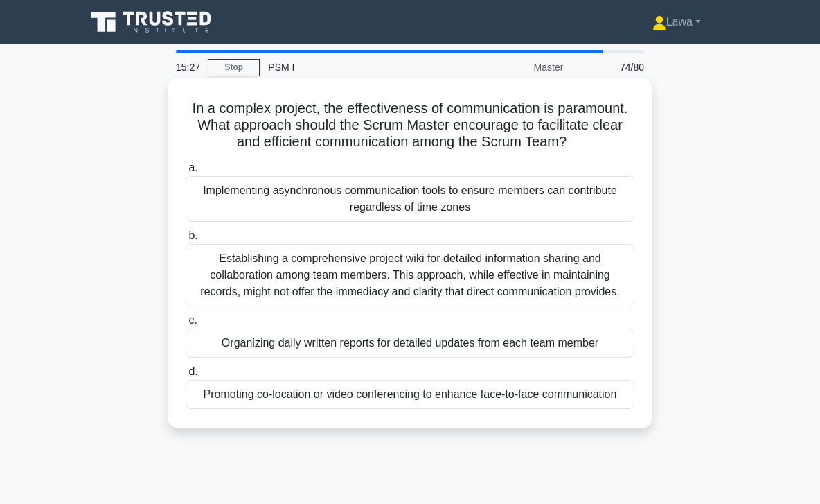
click at [340, 396] on div "Promoting co-location or video conferencing to enhance face-to-face communicati…" at bounding box center [410, 394] width 449 height 29
click at [186, 376] on input "d. Promoting co-location or video conferencing to enhance face-to-face communic…" at bounding box center [186, 371] width 0 height 9
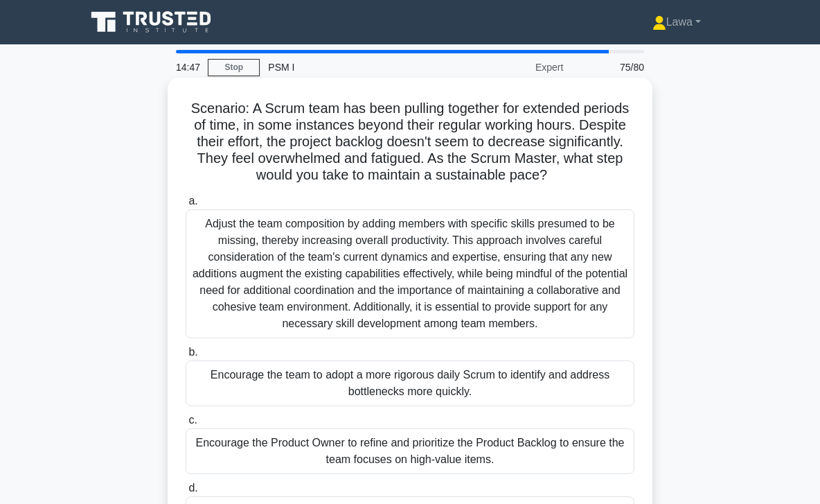
click at [238, 442] on div "Encourage the Product Owner to refine and prioritize the Product Backlog to ens…" at bounding box center [410, 451] width 449 height 46
click at [186, 425] on input "c. Encourage the Product Owner to refine and prioritize the Product Backlog to …" at bounding box center [186, 420] width 0 height 9
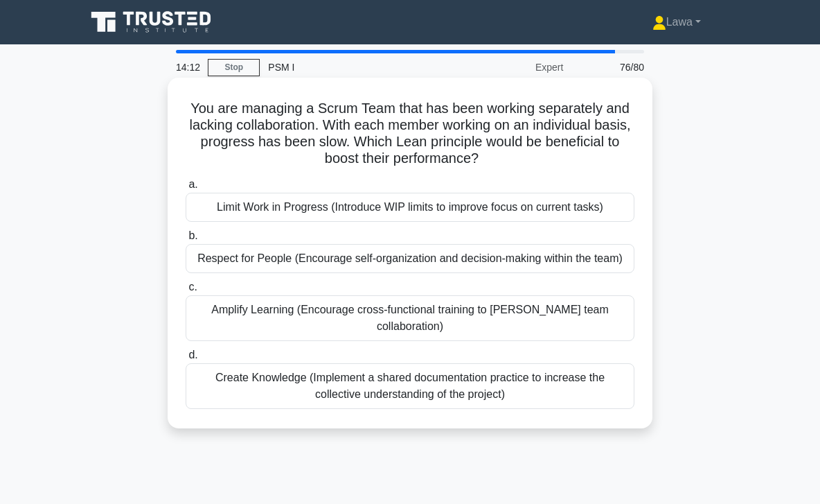
click at [312, 317] on div "Amplify Learning (Encourage cross-functional training to [PERSON_NAME] team col…" at bounding box center [410, 318] width 449 height 46
click at [186, 292] on input "c. Amplify Learning (Encourage cross-functional training to [PERSON_NAME] team …" at bounding box center [186, 287] width 0 height 9
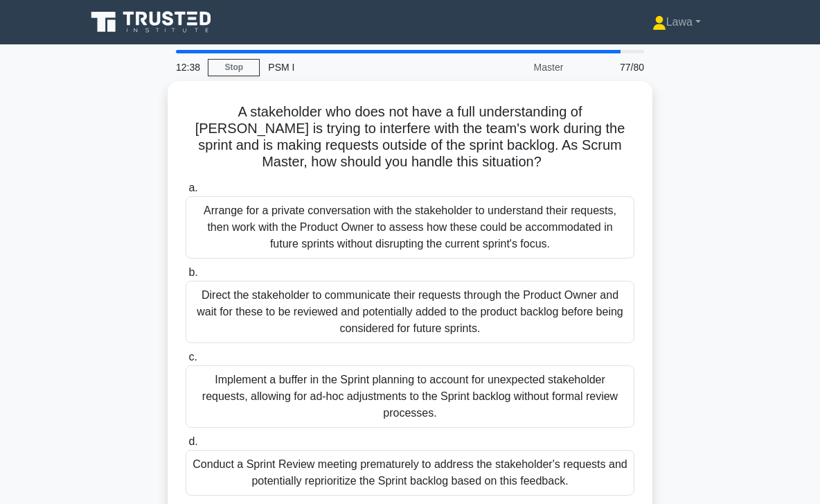
click at [312, 317] on div "Direct the stakeholder to communicate their requests through the Product Owner …" at bounding box center [410, 312] width 449 height 62
click at [186, 277] on input "b. Direct the stakeholder to communicate their requests through the Product Own…" at bounding box center [186, 272] width 0 height 9
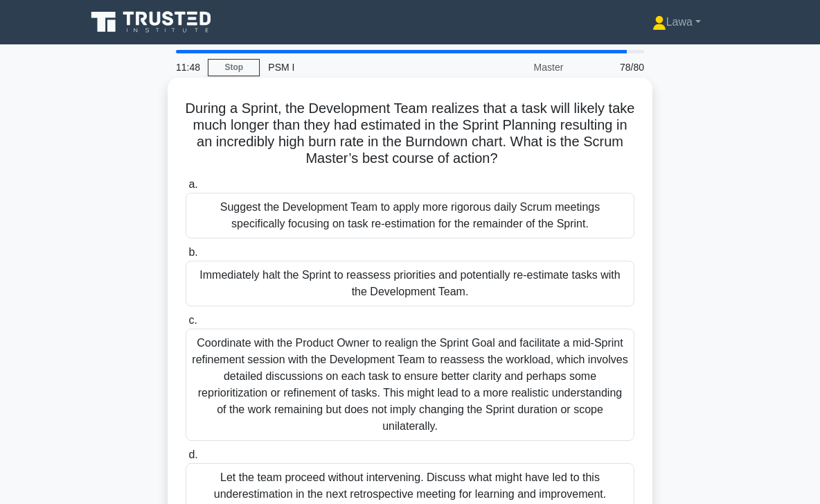
click at [254, 482] on div "Let the team proceed without intervening. Discuss what might have led to this u…" at bounding box center [410, 486] width 449 height 46
click at [186, 459] on input "d. Let the team proceed without intervening. Discuss what might have led to thi…" at bounding box center [186, 454] width 0 height 9
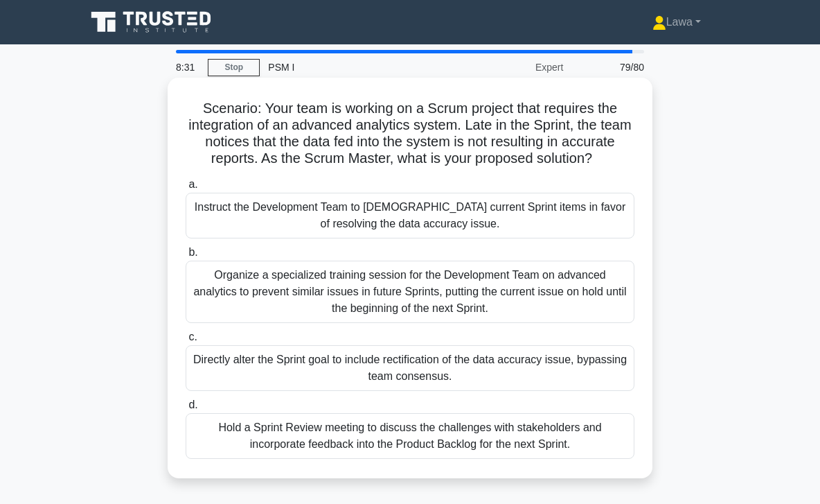
click at [462, 301] on div "Organize a specialized training session for the Development Team on advanced an…" at bounding box center [410, 292] width 449 height 62
click at [186, 257] on input "b. Organize a specialized training session for the Development Team on advanced…" at bounding box center [186, 252] width 0 height 9
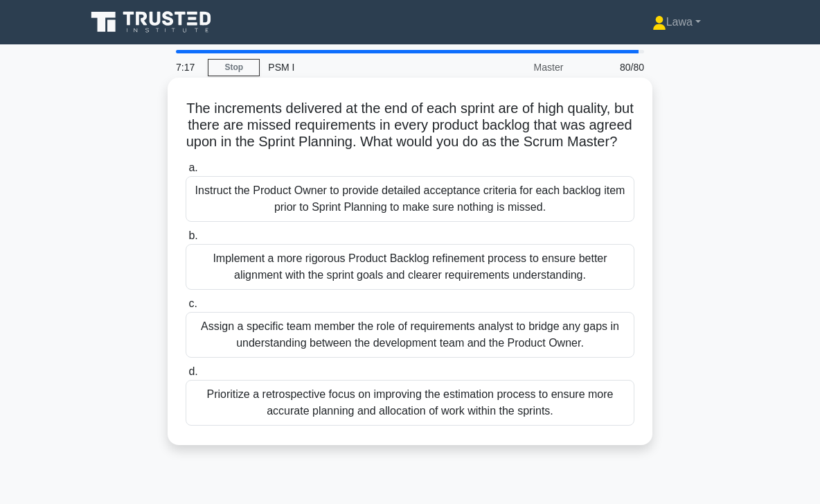
click at [446, 290] on div "Implement a more rigorous Product Backlog refinement process to ensure better a…" at bounding box center [410, 267] width 449 height 46
click at [186, 240] on input "b. Implement a more rigorous Product Backlog refinement process to ensure bette…" at bounding box center [186, 235] width 0 height 9
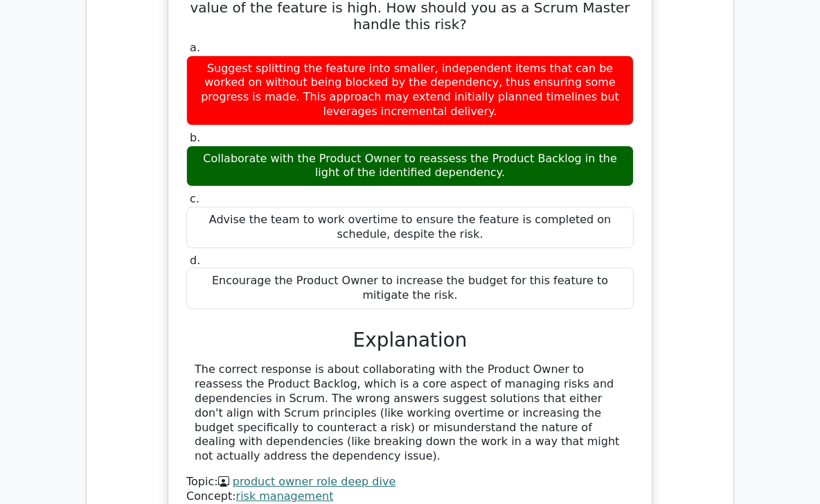
scroll to position [1520, 0]
